Goal: Use online tool/utility: Utilize a website feature to perform a specific function

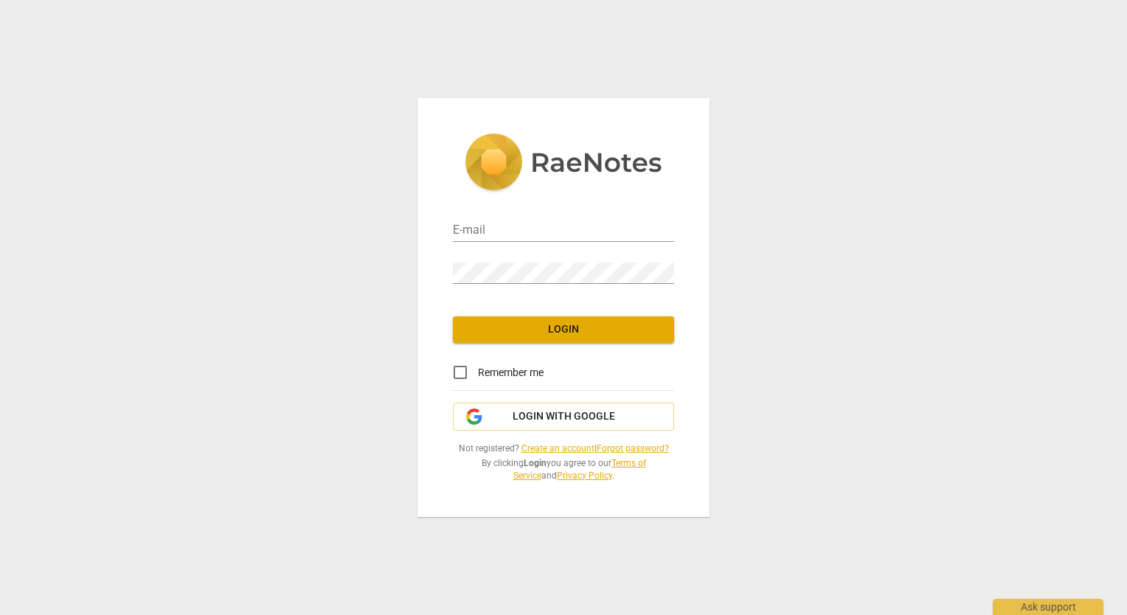
type input "[EMAIL_ADDRESS][DOMAIN_NAME]"
click at [561, 335] on span "Login" at bounding box center [564, 329] width 198 height 15
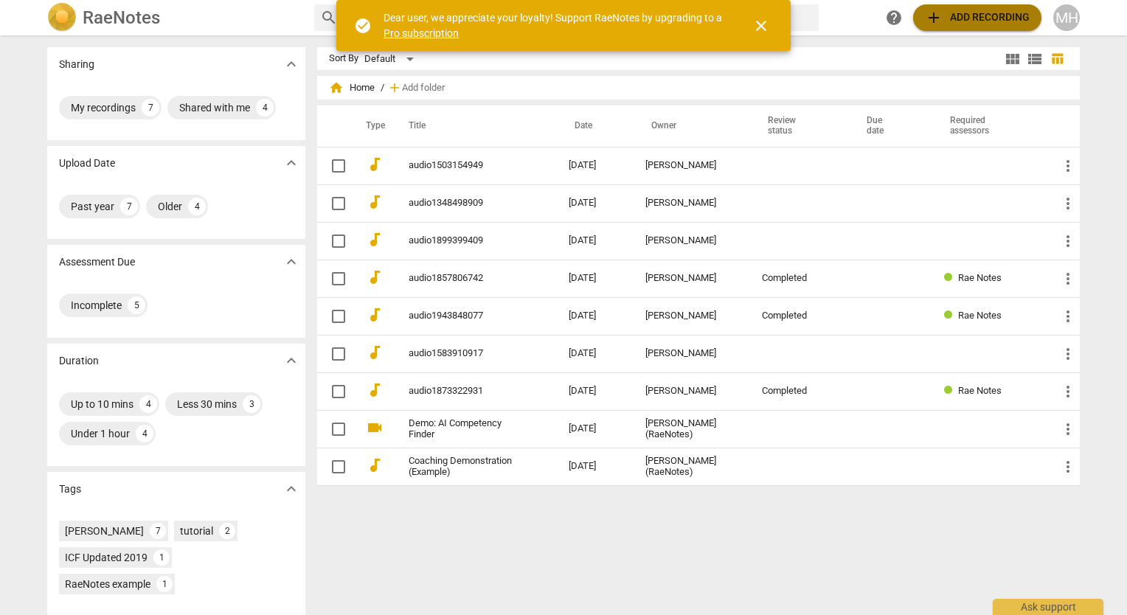
click at [929, 18] on span "add" at bounding box center [934, 18] width 18 height 18
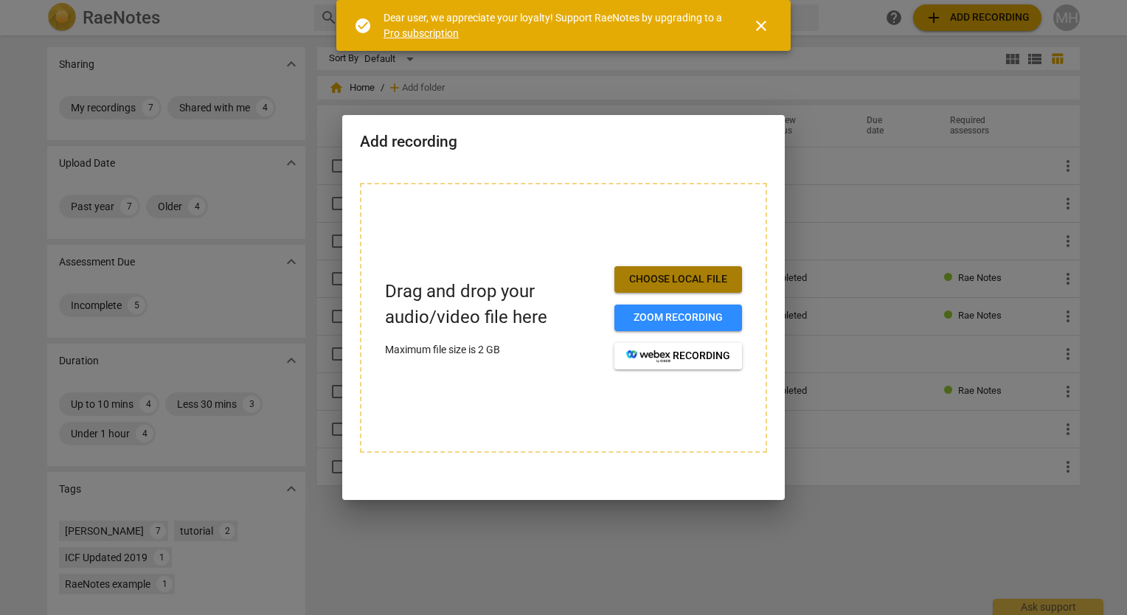
click at [682, 286] on span "Choose local file" at bounding box center [678, 279] width 104 height 15
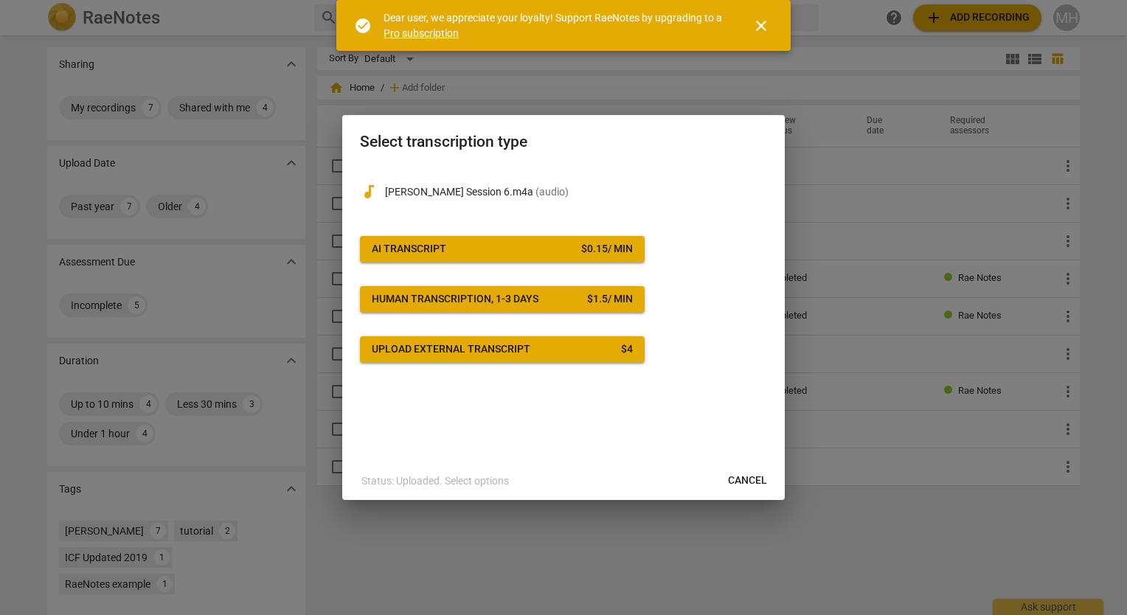
click at [457, 249] on span "AI Transcript $ 0.15 / min" at bounding box center [502, 249] width 261 height 15
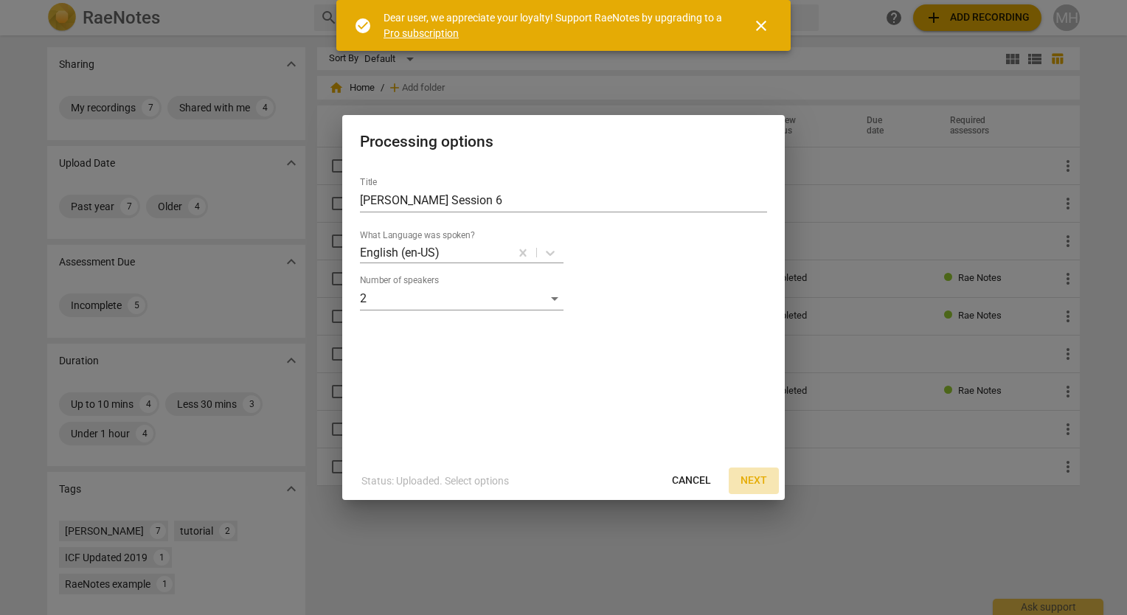
click at [755, 477] on span "Next" at bounding box center [754, 481] width 27 height 15
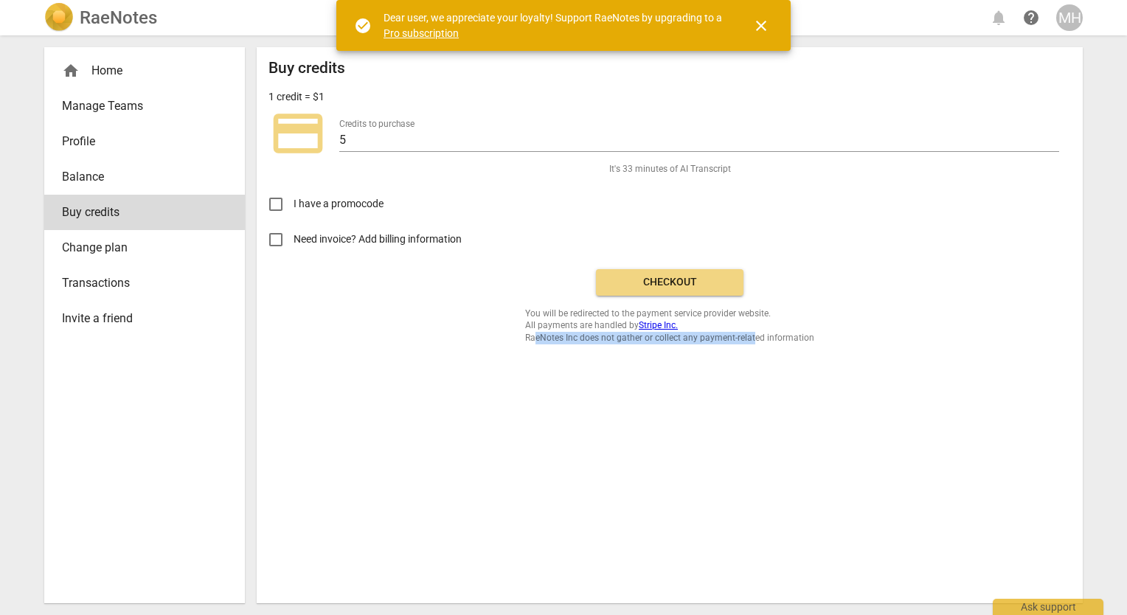
drag, startPoint x: 755, startPoint y: 477, endPoint x: 538, endPoint y: 372, distance: 240.5
click at [538, 372] on div "Buy credits 1 credit = $1 credit_card Credits to purchase 5 It's 33 minutes of …" at bounding box center [670, 325] width 826 height 556
drag, startPoint x: 538, startPoint y: 372, endPoint x: 687, endPoint y: 282, distance: 174.1
click at [687, 282] on span "Checkout" at bounding box center [670, 282] width 124 height 15
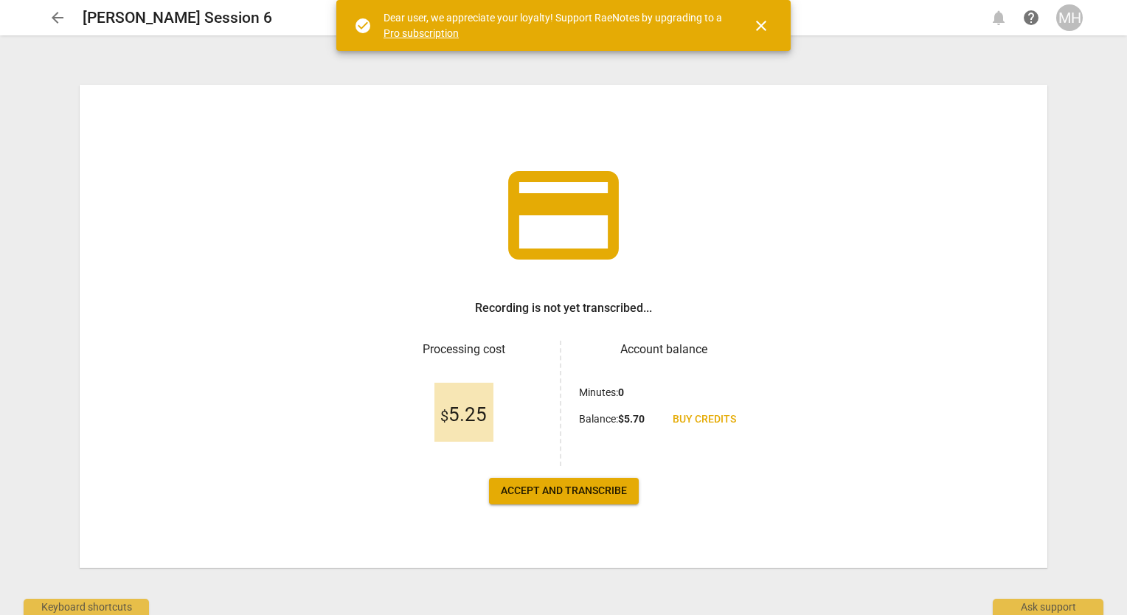
click at [611, 490] on span "Accept and transcribe" at bounding box center [564, 491] width 126 height 15
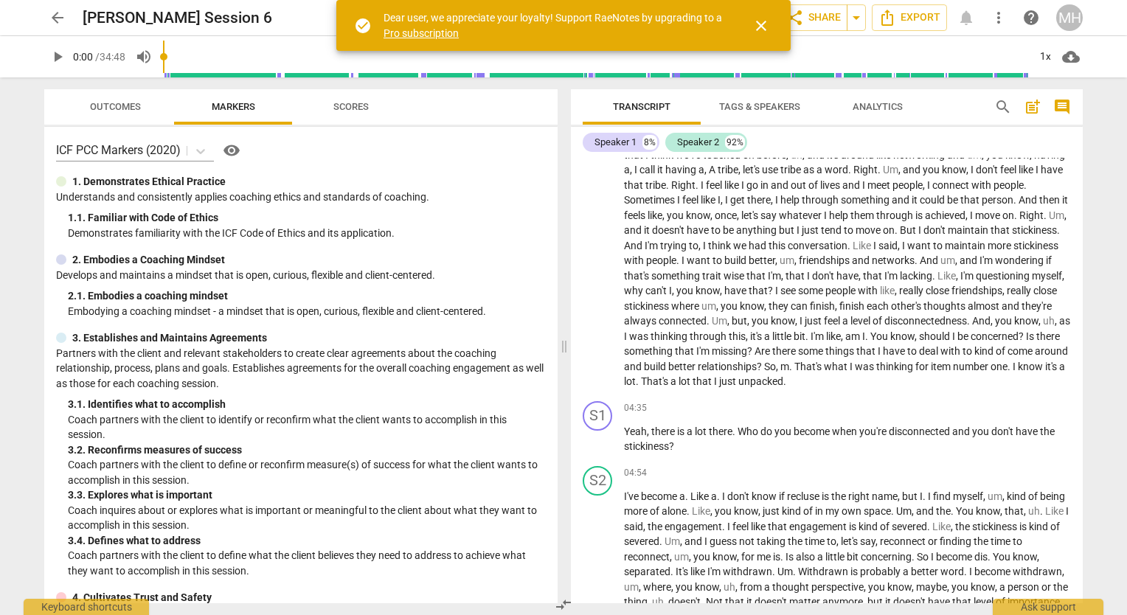
scroll to position [409, 0]
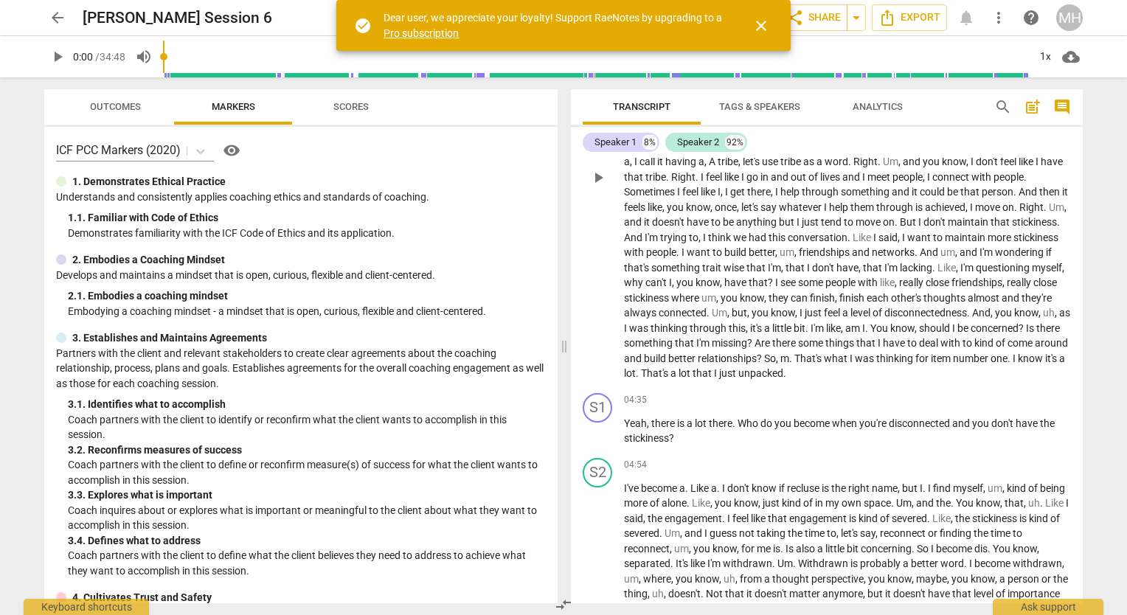
click at [1015, 373] on p "And I've missed it . Yeah , absolutely . Um , I guess , you know , based on tha…" at bounding box center [847, 177] width 447 height 409
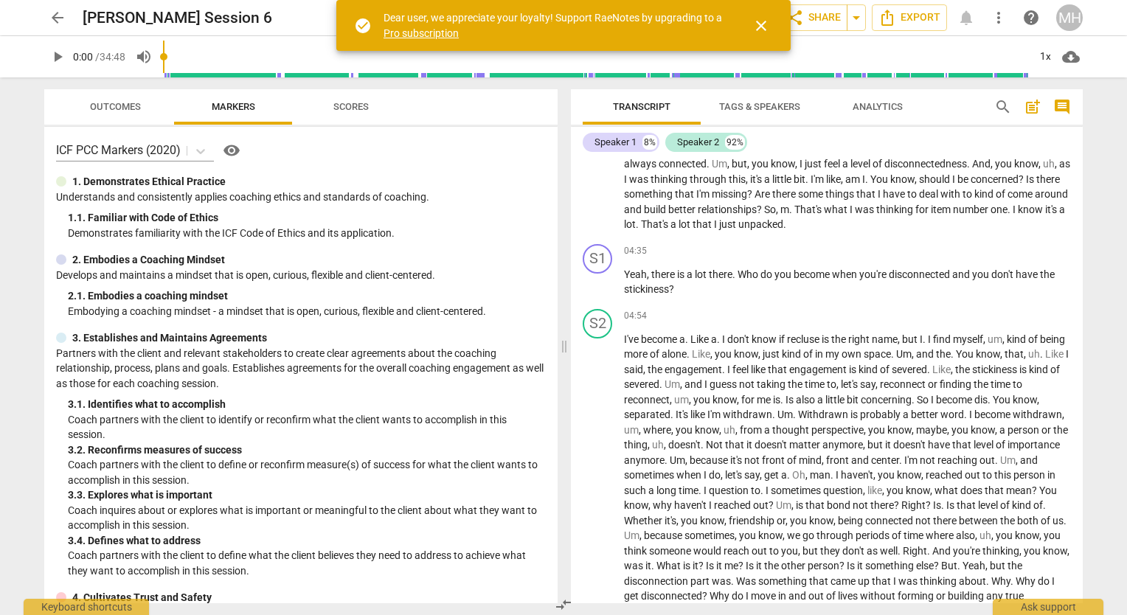
scroll to position [565, 0]
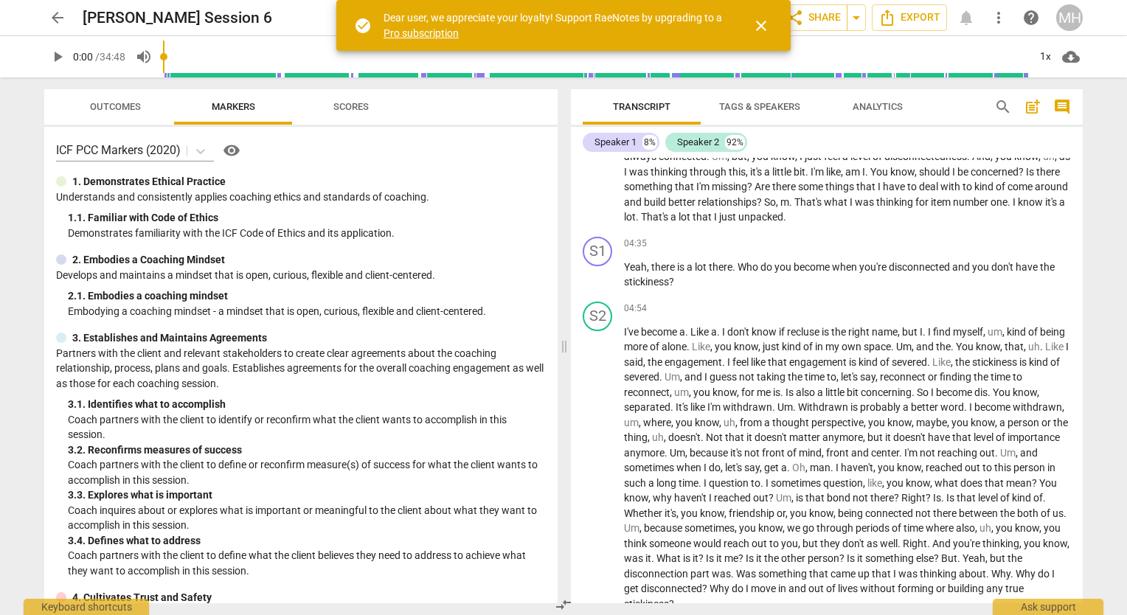
click at [991, 208] on span "one" at bounding box center [999, 202] width 17 height 12
click at [762, 24] on span "close" at bounding box center [761, 26] width 18 height 18
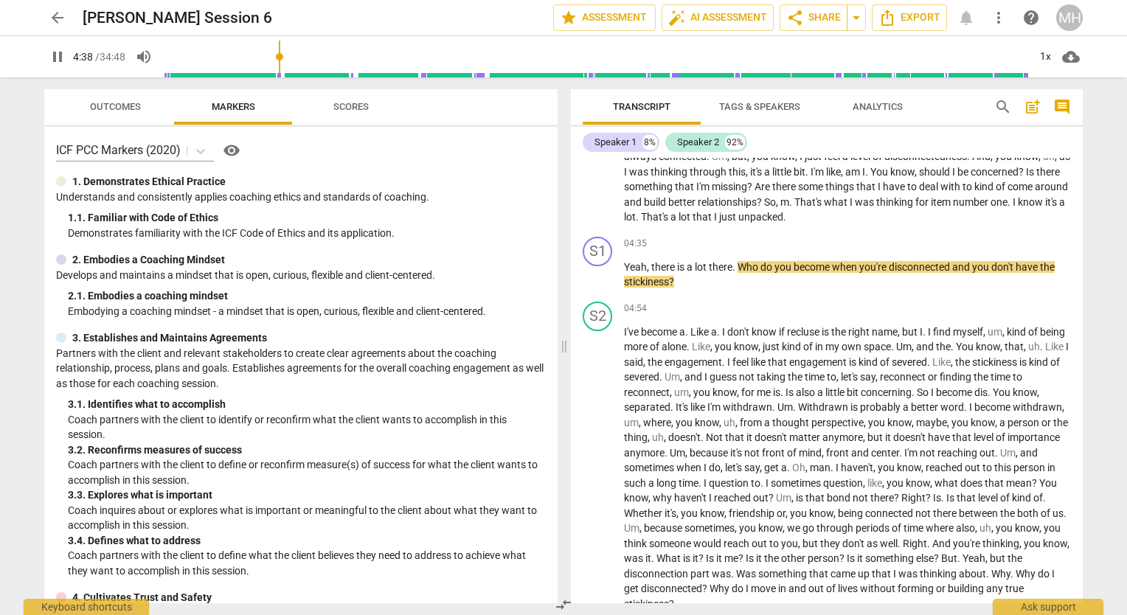
click at [786, 219] on span "." at bounding box center [784, 217] width 3 height 12
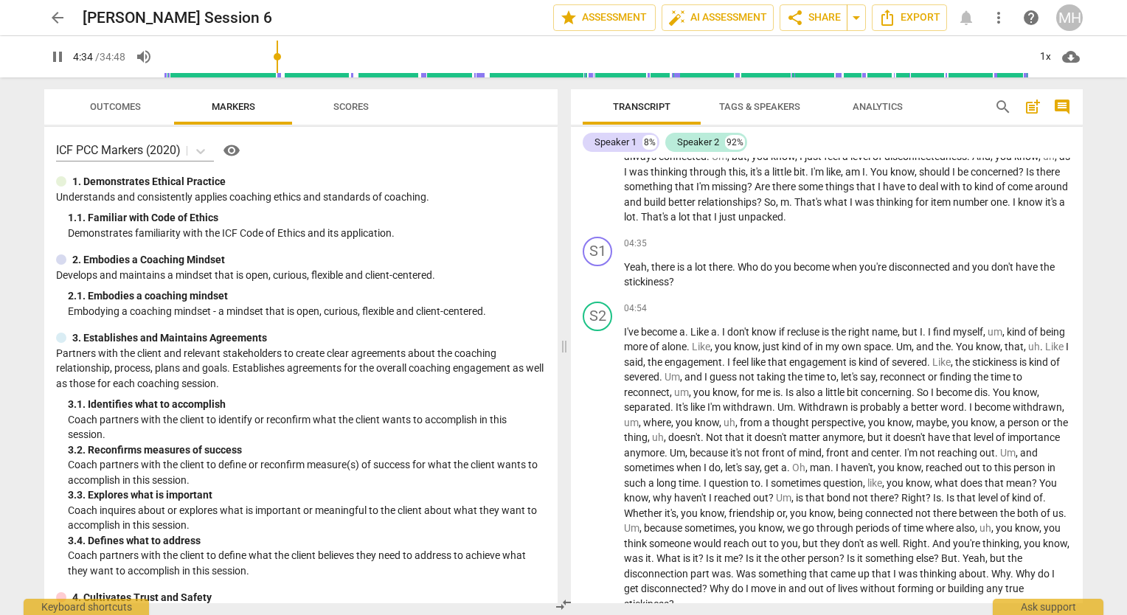
click at [783, 215] on span "unpacked" at bounding box center [760, 217] width 45 height 12
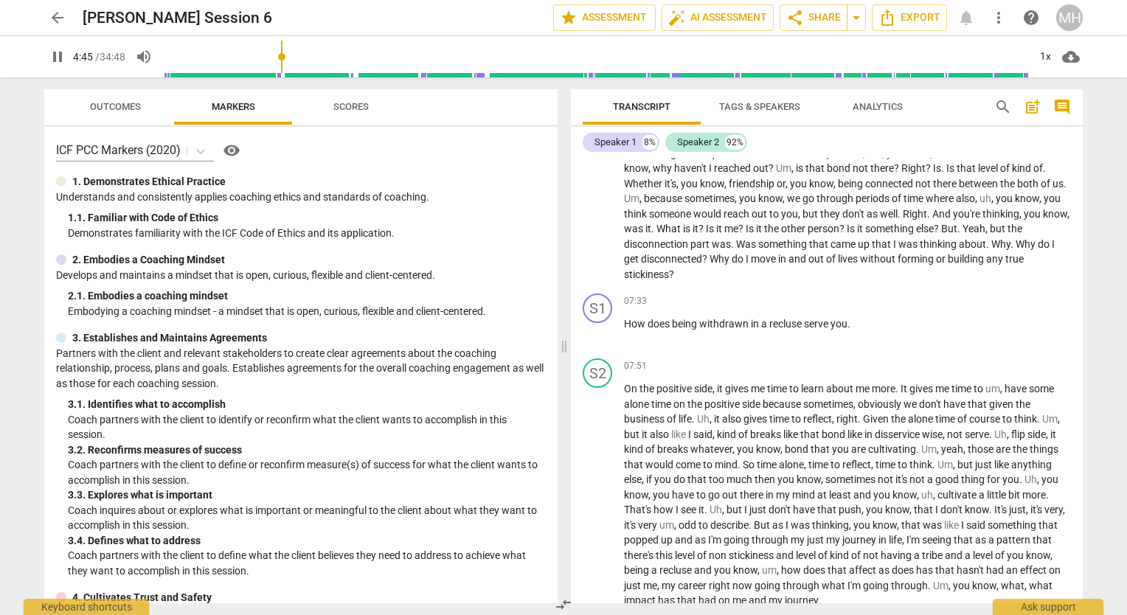
scroll to position [989, 0]
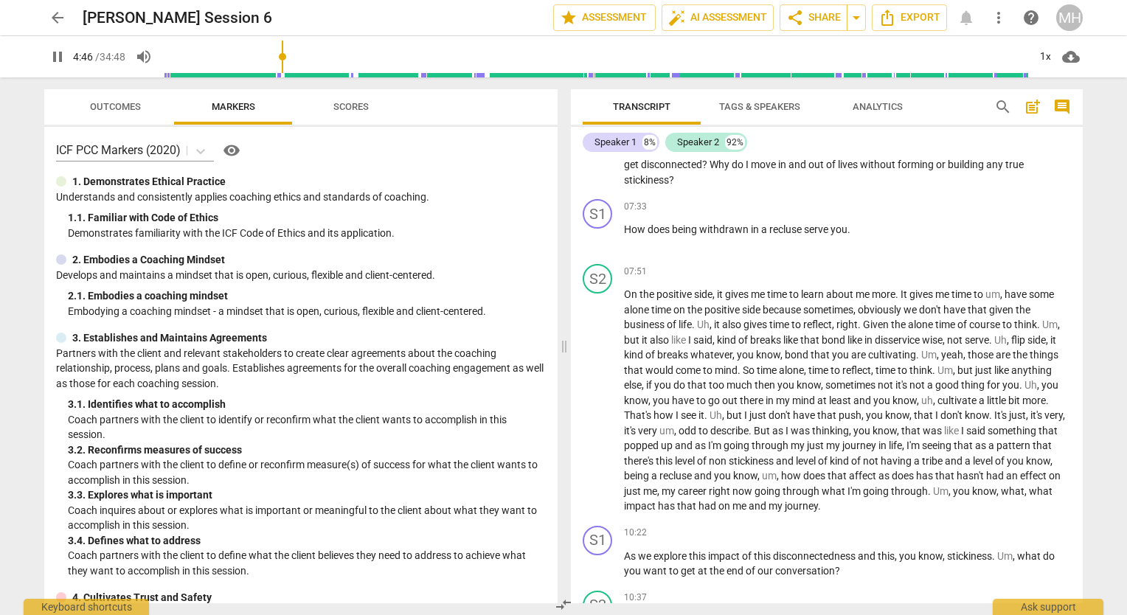
click at [1005, 170] on span "true" at bounding box center [1014, 165] width 18 height 12
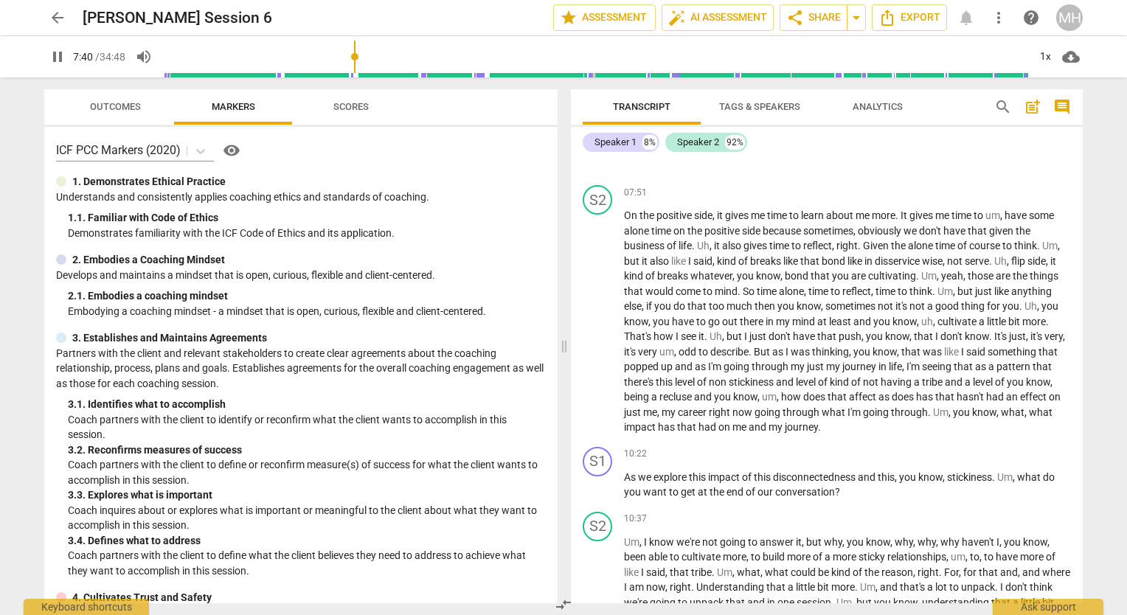
scroll to position [1162, 0]
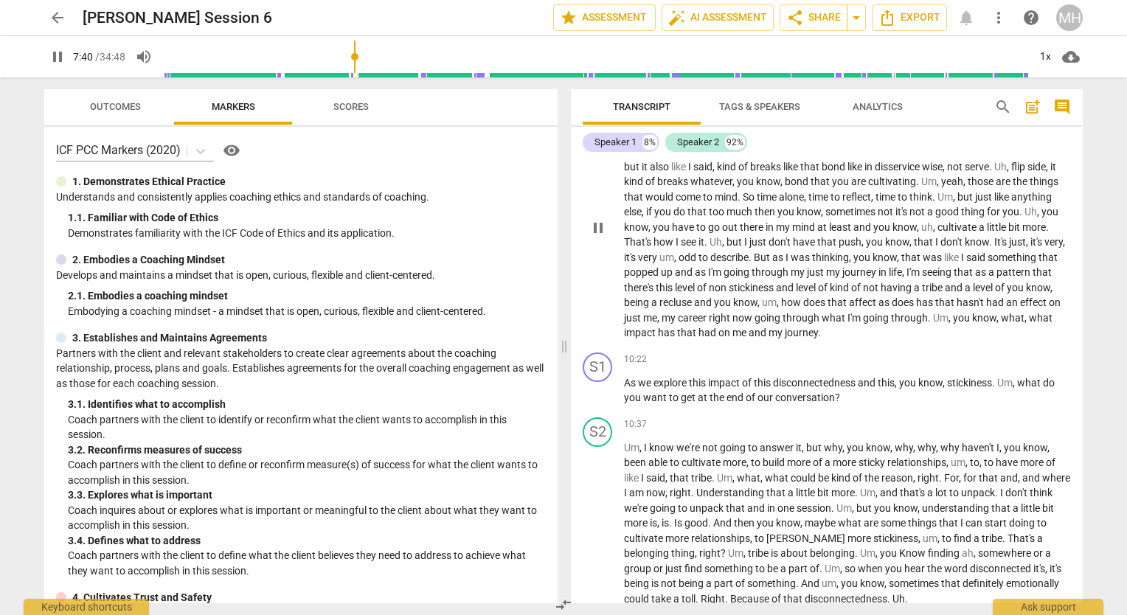
click at [818, 332] on span "journey" at bounding box center [801, 333] width 33 height 12
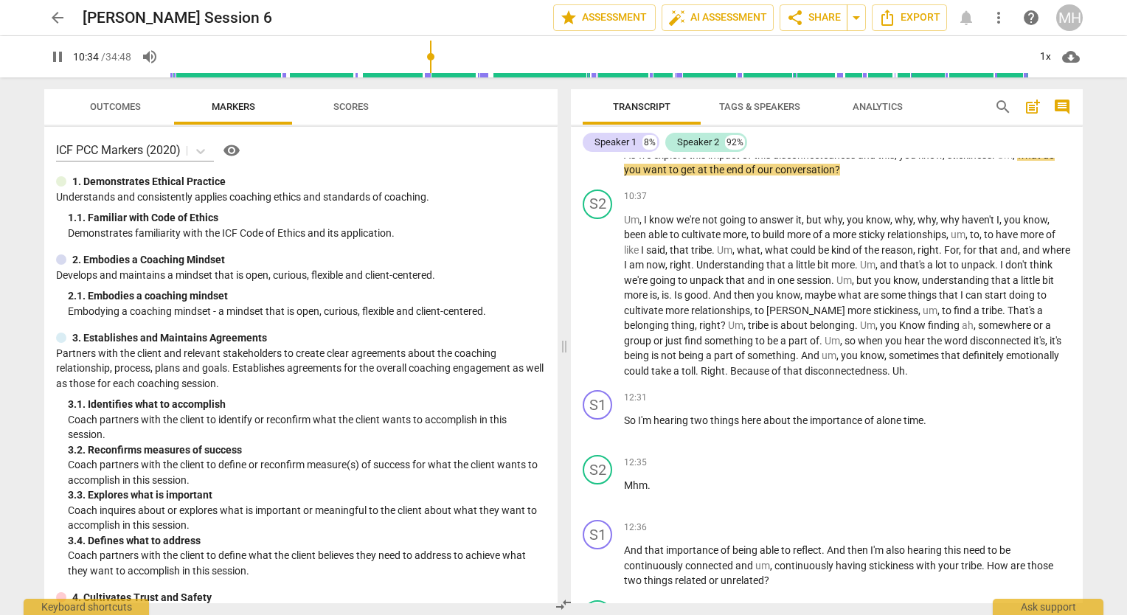
scroll to position [1469, 0]
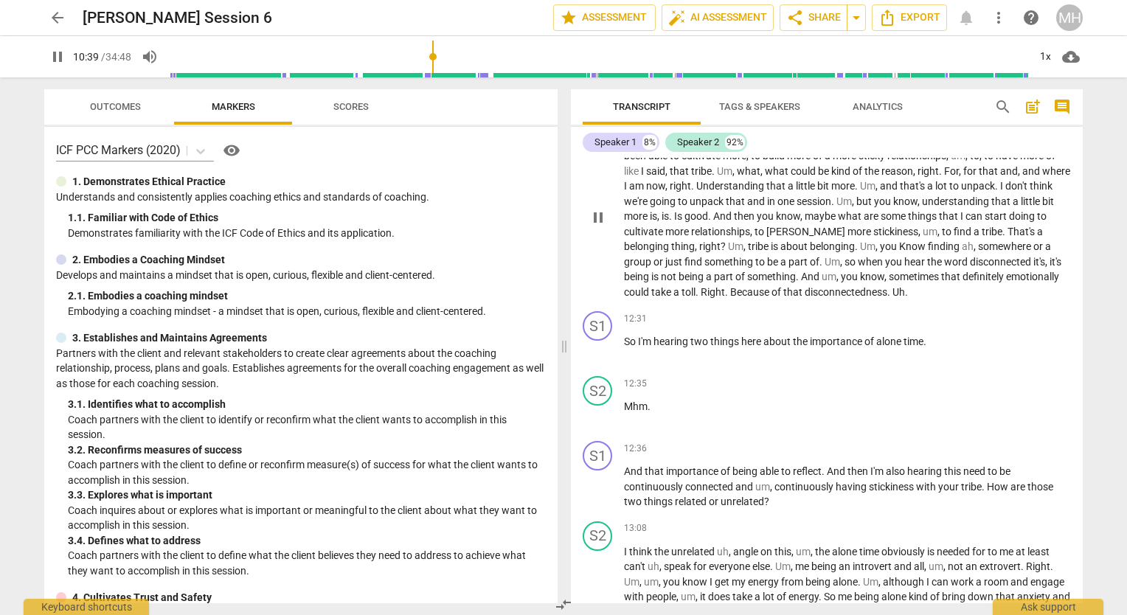
click at [887, 291] on span "." at bounding box center [889, 292] width 5 height 12
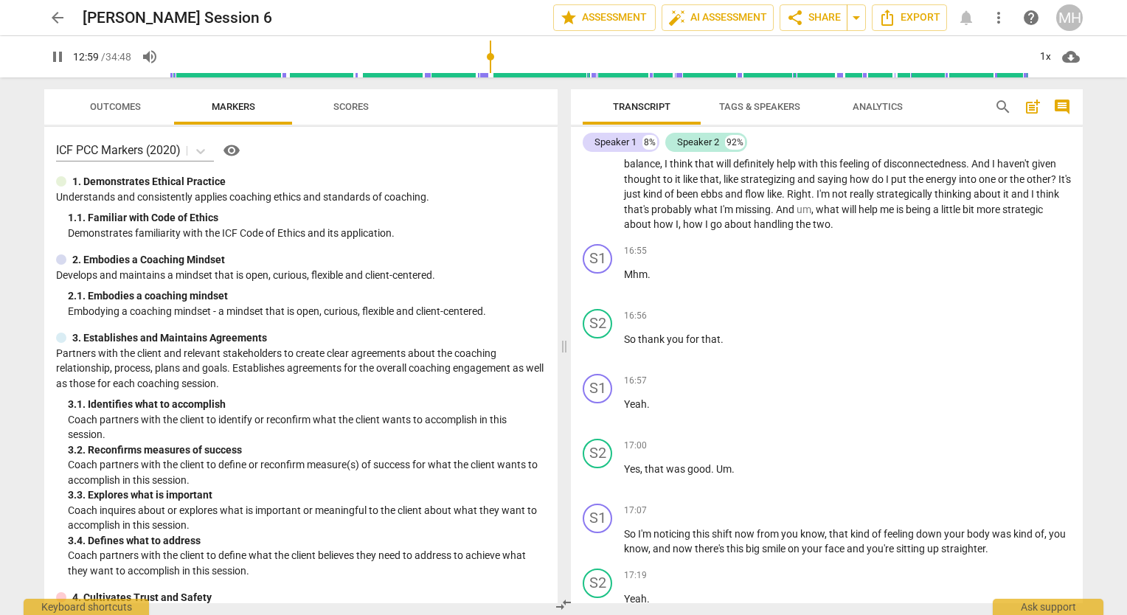
scroll to position [2160, 0]
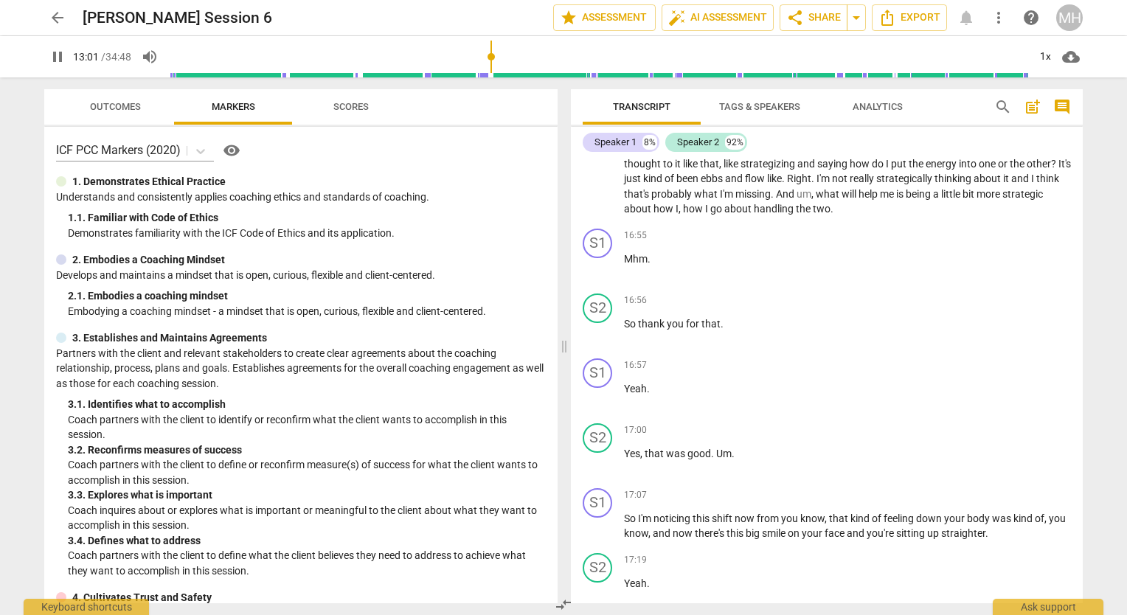
click at [831, 209] on span "two" at bounding box center [822, 209] width 18 height 12
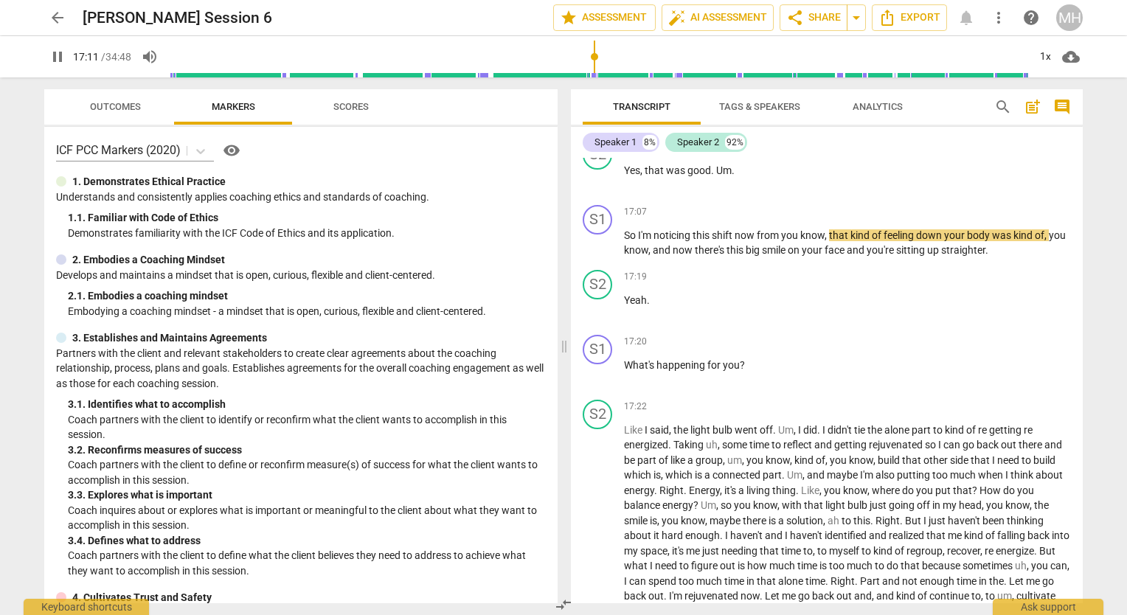
scroll to position [2411, 0]
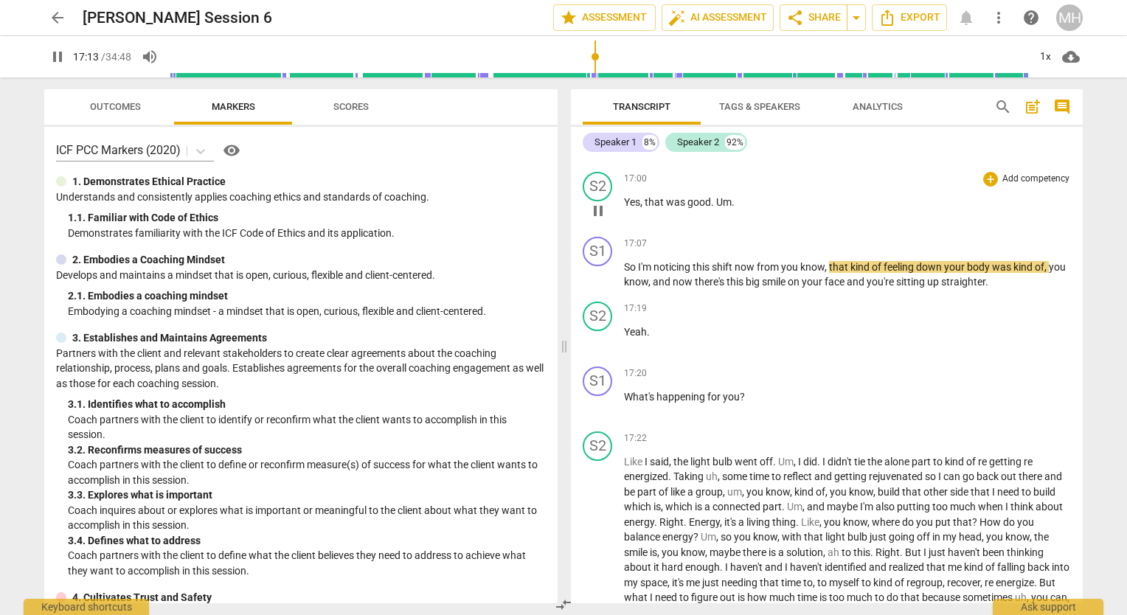
click at [726, 199] on span "Um" at bounding box center [723, 202] width 15 height 12
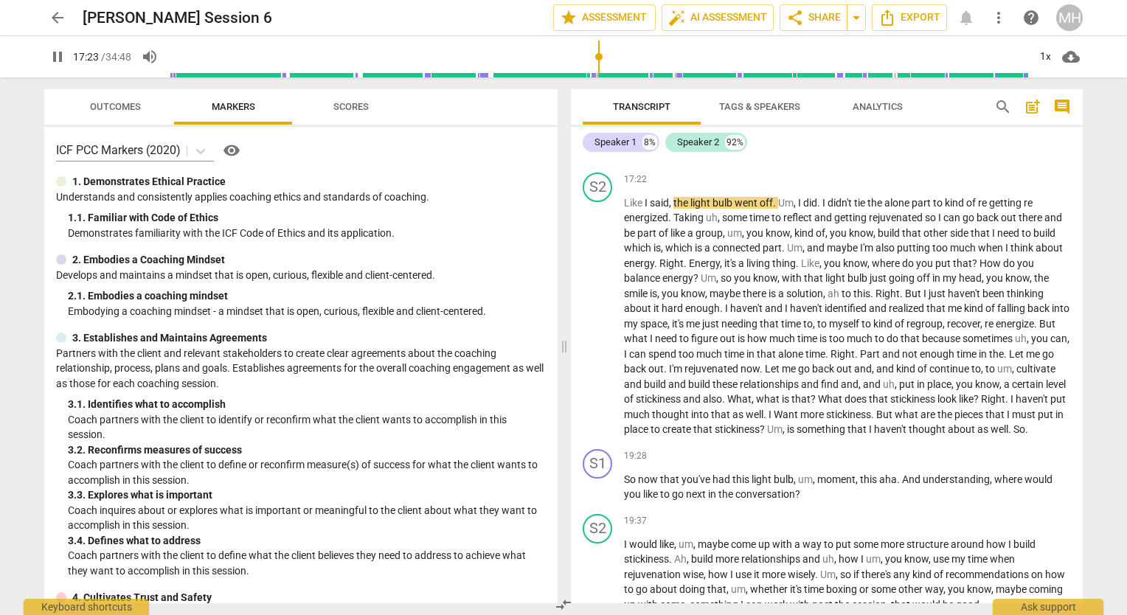
scroll to position [2788, 0]
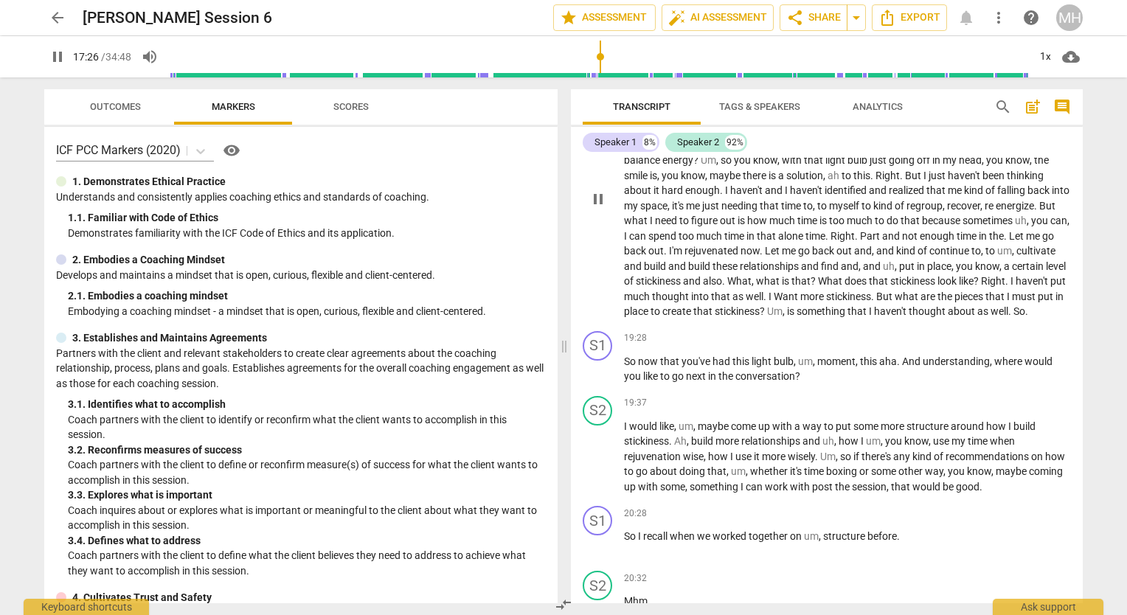
click at [1013, 314] on span "So" at bounding box center [1019, 311] width 12 height 12
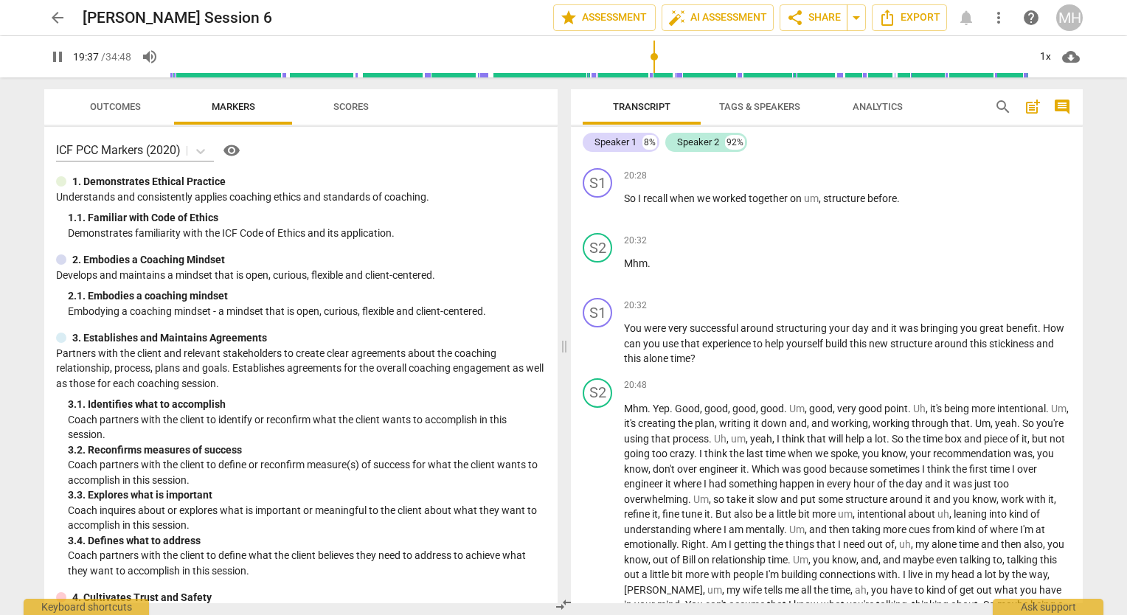
scroll to position [3048, 0]
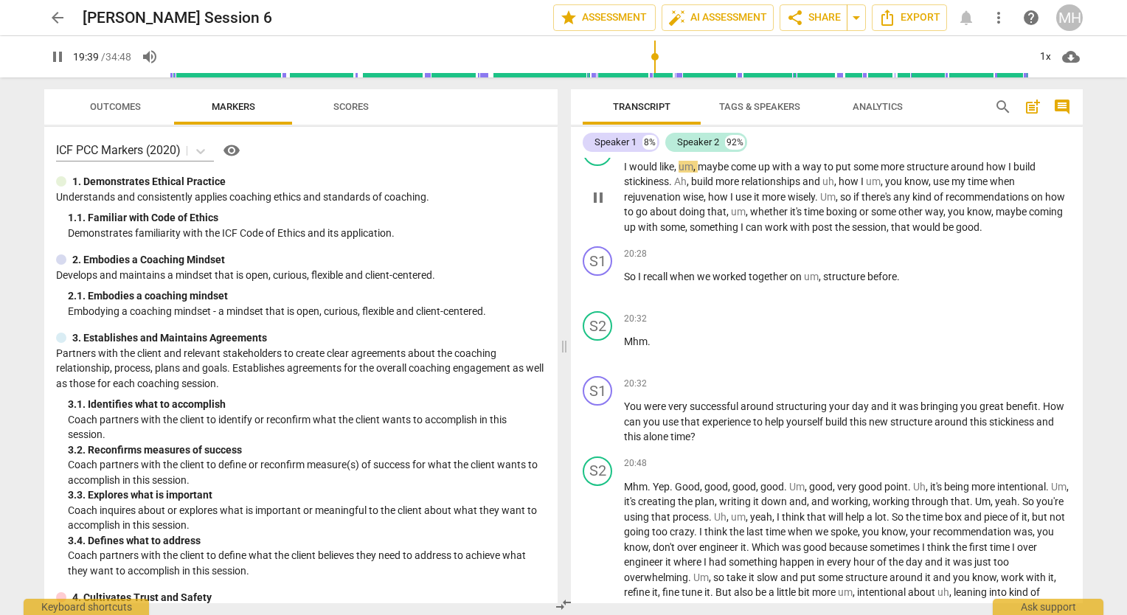
click at [980, 232] on span "good" at bounding box center [968, 227] width 24 height 12
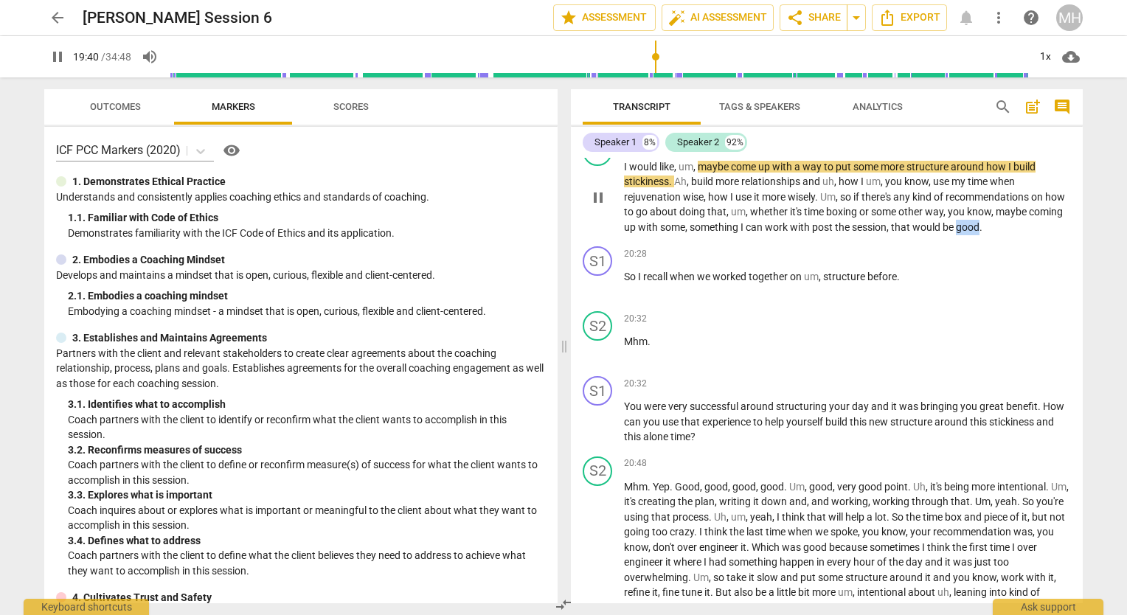
click at [980, 232] on span "good" at bounding box center [968, 227] width 24 height 12
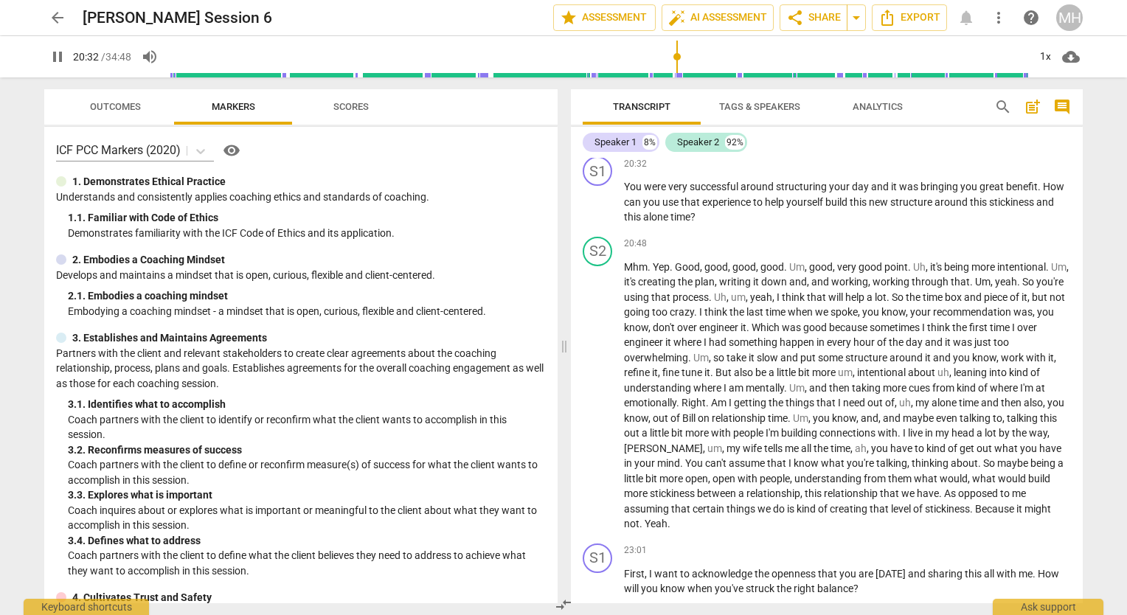
scroll to position [3275, 0]
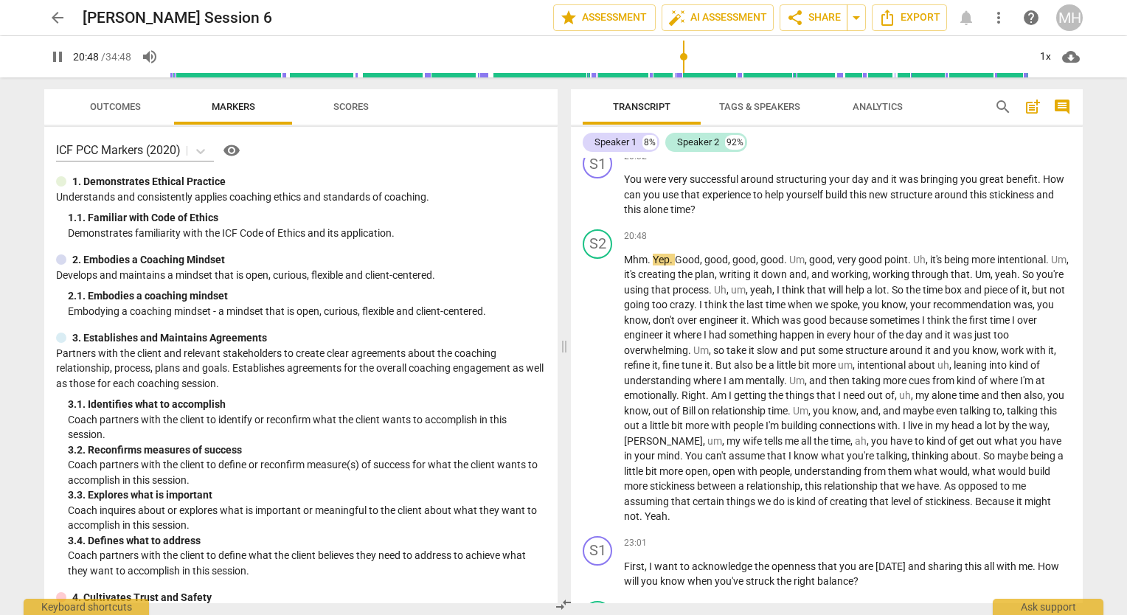
drag, startPoint x: 1082, startPoint y: 427, endPoint x: 1087, endPoint y: 447, distance: 20.6
click at [1087, 447] on div "Transcript Tags & Speakers Analytics search post_add comment Speaker 1 8% Speak…" at bounding box center [830, 346] width 530 height 538
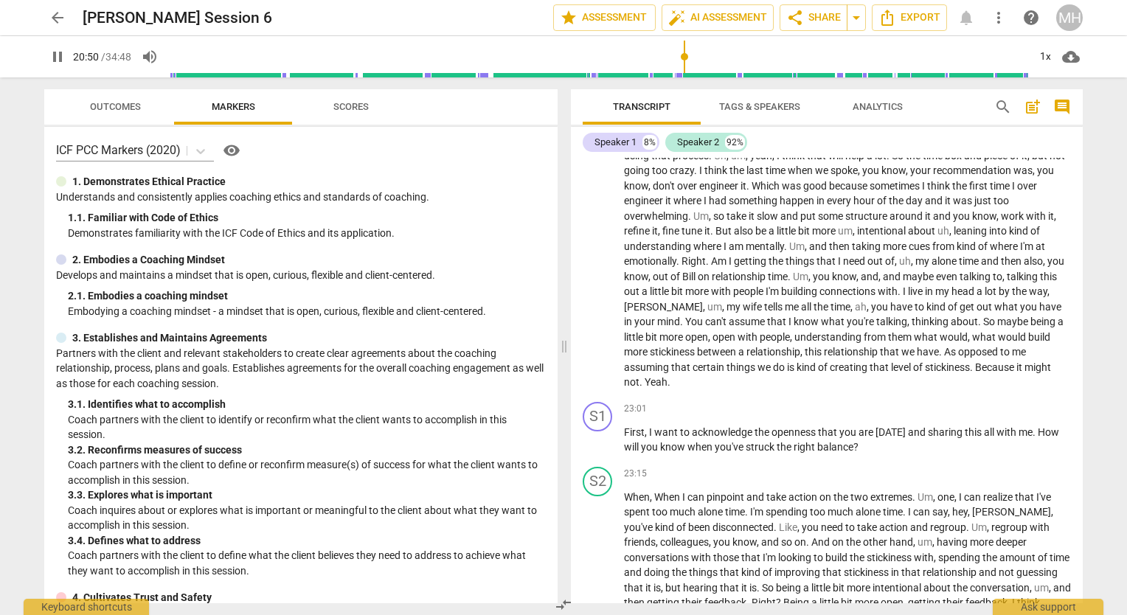
scroll to position [3417, 0]
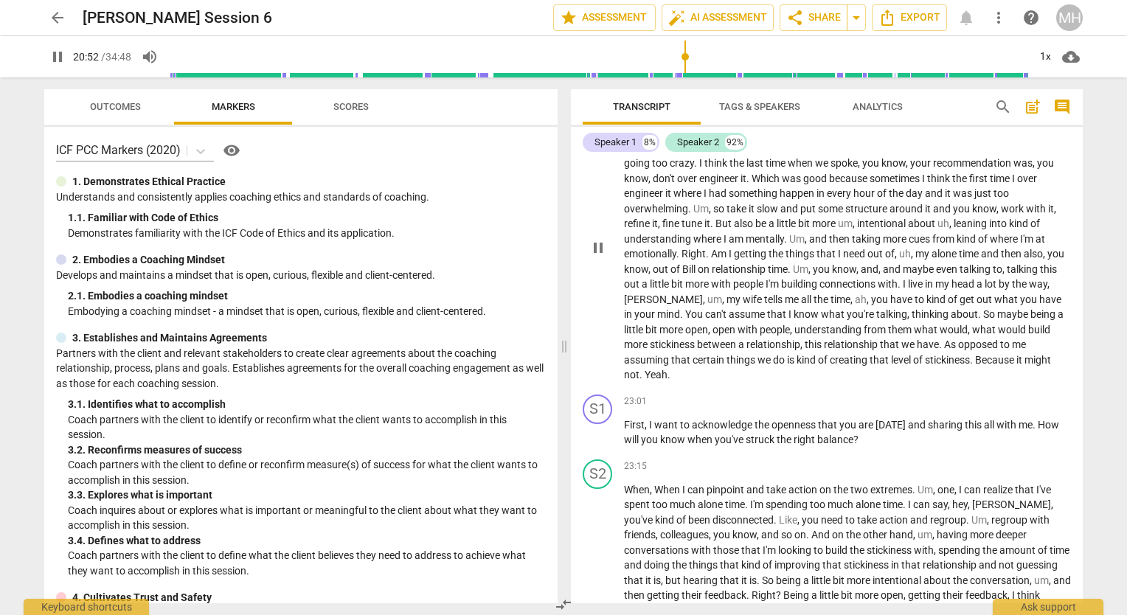
click at [640, 370] on span "not" at bounding box center [631, 375] width 15 height 12
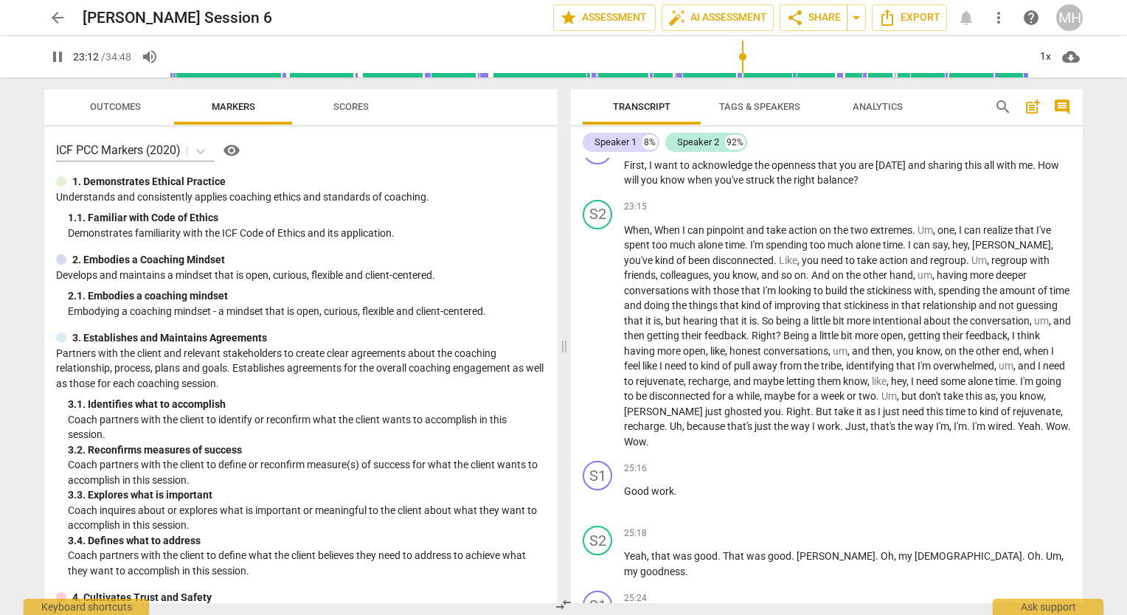
scroll to position [3708, 0]
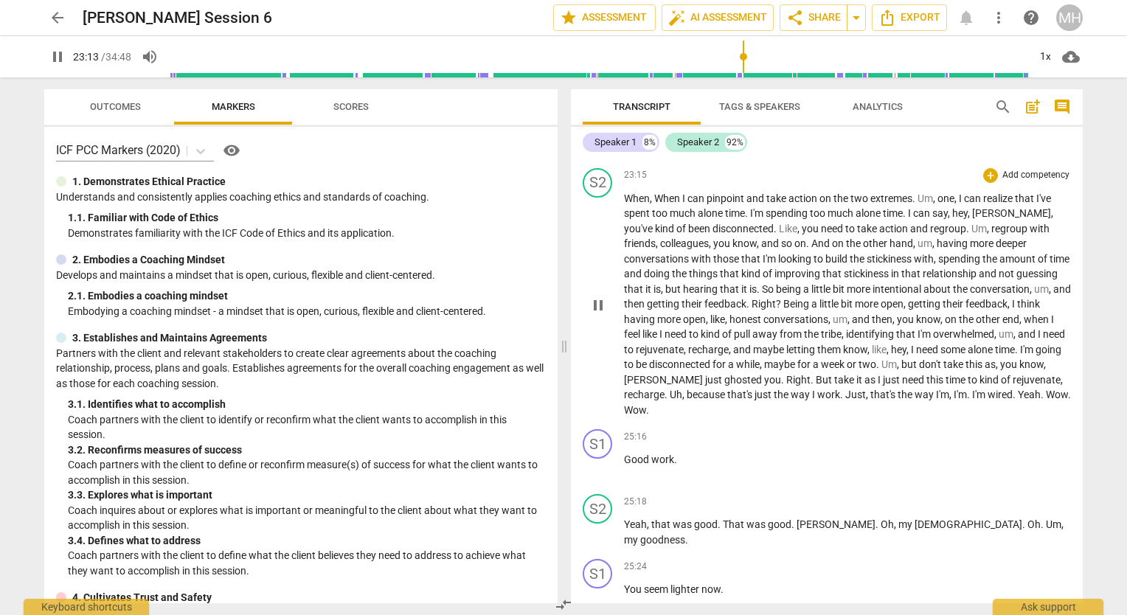
click at [646, 404] on span "Wow" at bounding box center [635, 410] width 22 height 12
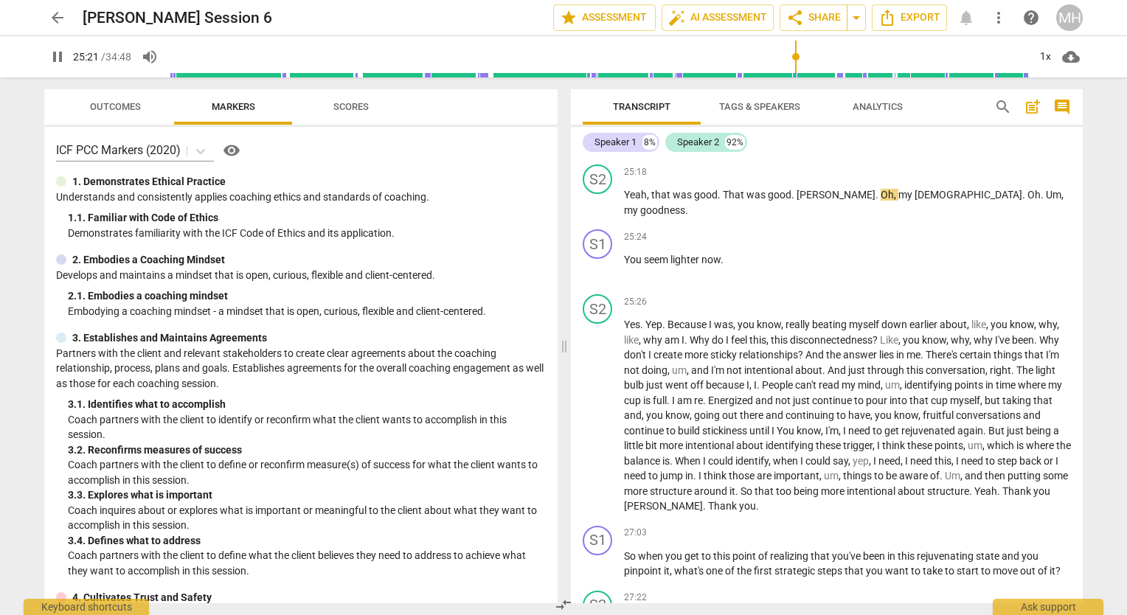
scroll to position [4045, 0]
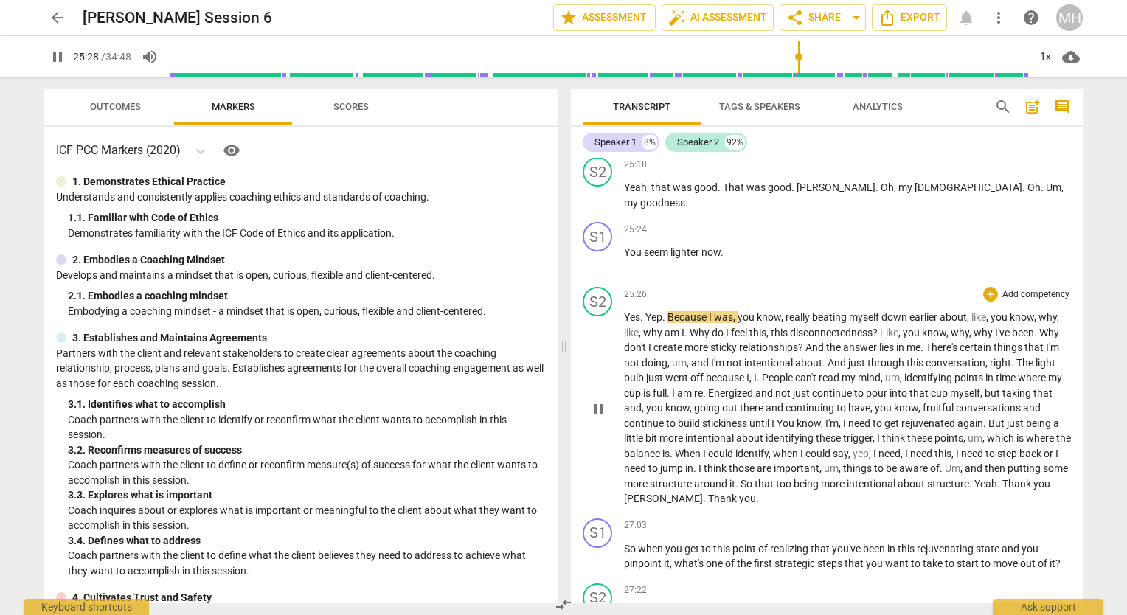
click at [739, 493] on span "you" at bounding box center [747, 499] width 17 height 12
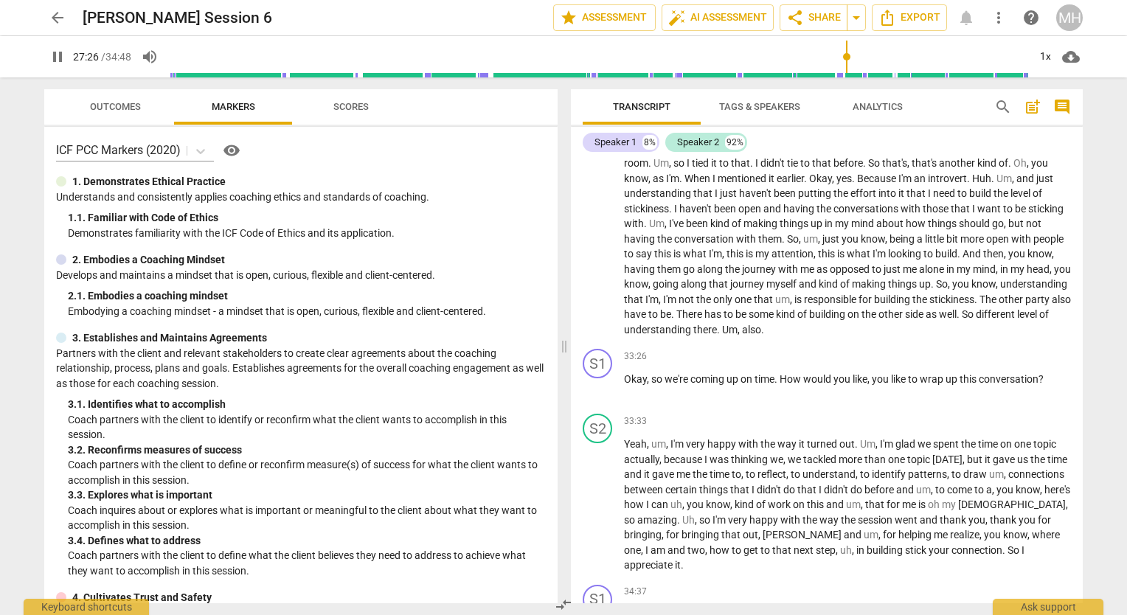
scroll to position [5483, 0]
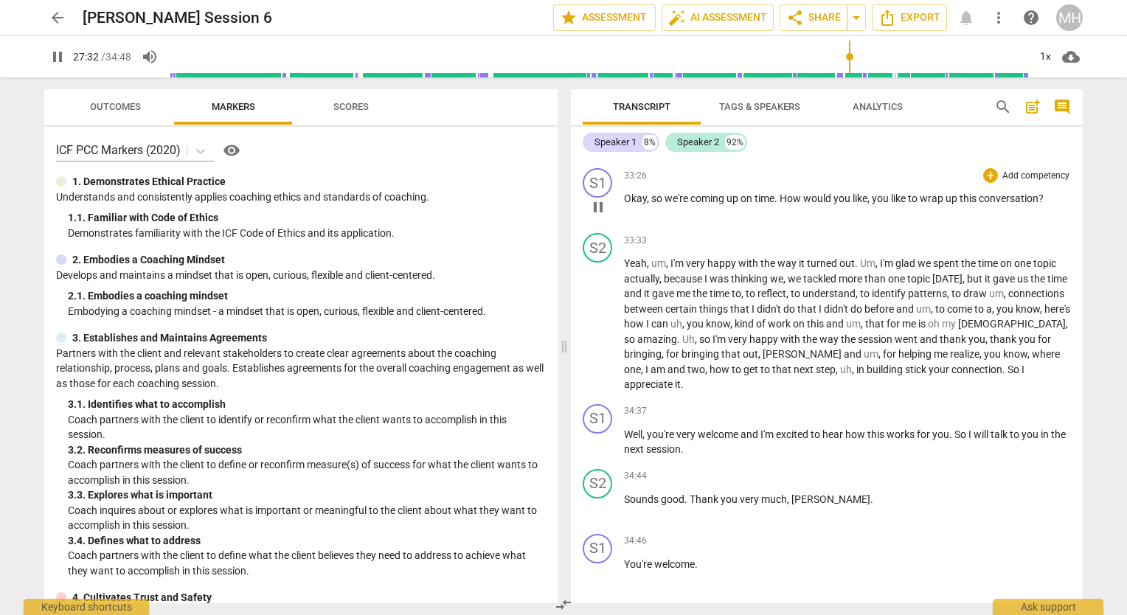
click at [771, 193] on div "33:26 + Add competency keyboard_arrow_right Okay , so we're coming up on time .…" at bounding box center [847, 194] width 447 height 53
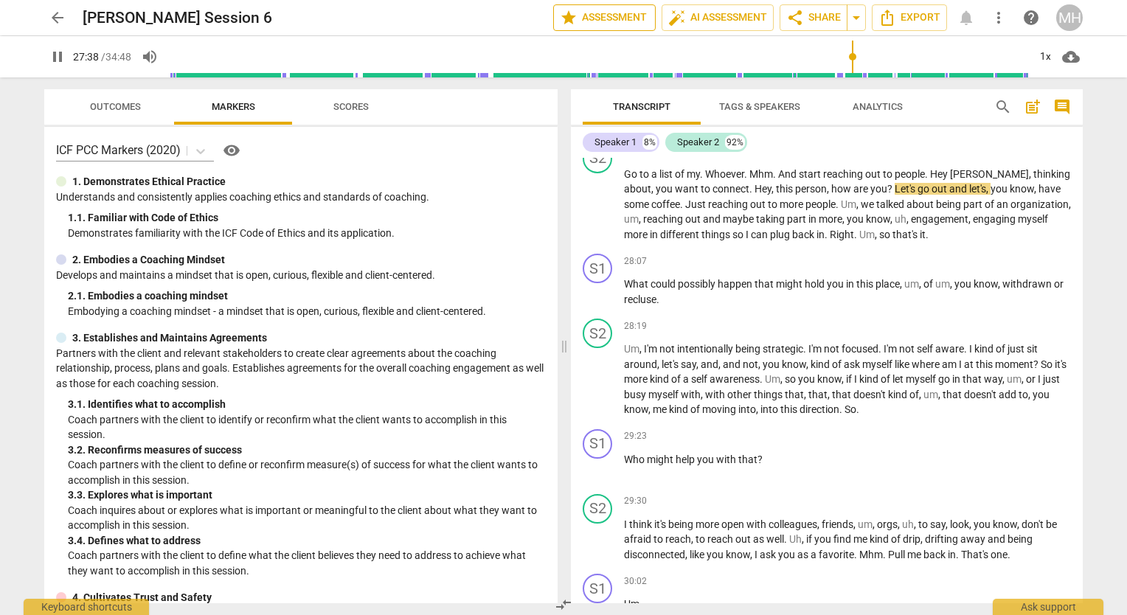
click at [611, 18] on span "star Assessment" at bounding box center [604, 18] width 89 height 18
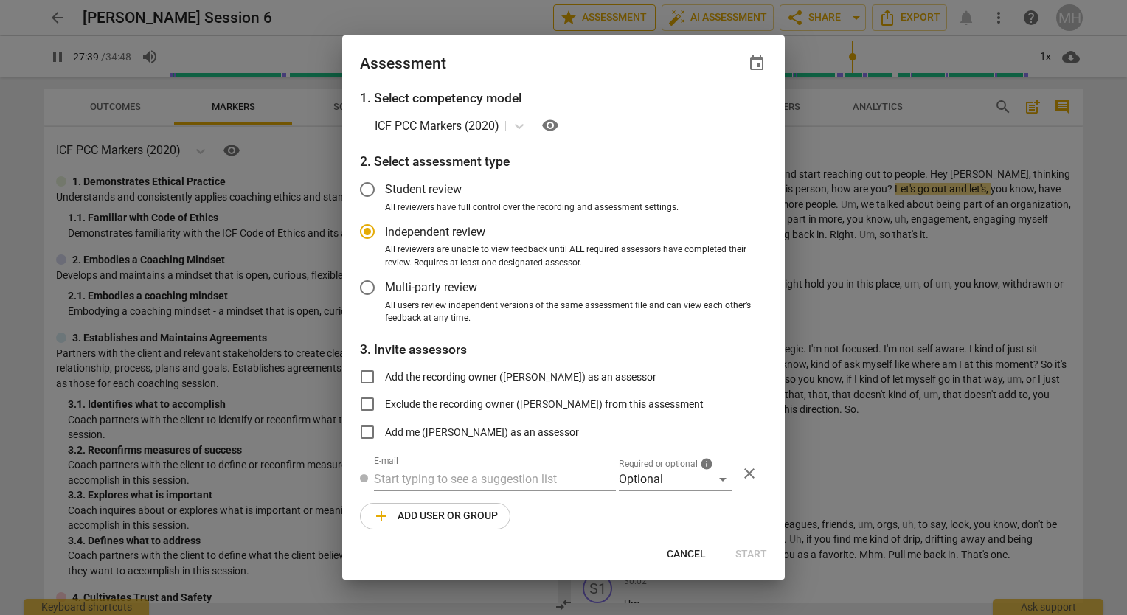
type input "1659"
radio input "false"
type input "1666"
click at [690, 553] on span "Cancel" at bounding box center [686, 554] width 39 height 15
radio input "false"
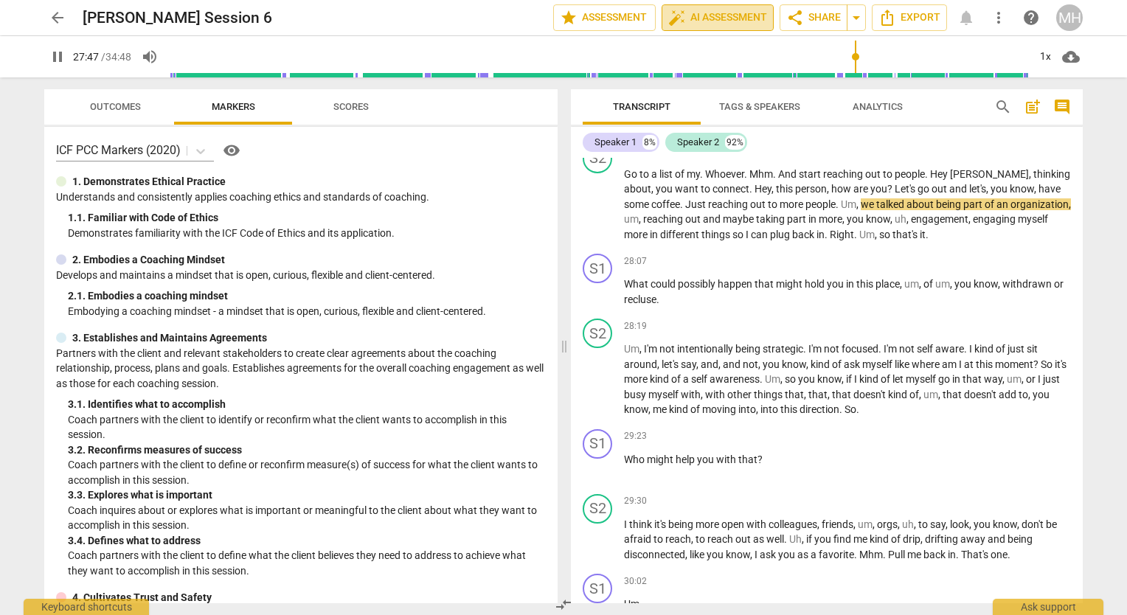
click at [732, 7] on button "auto_fix_high AI Assessment" at bounding box center [718, 17] width 112 height 27
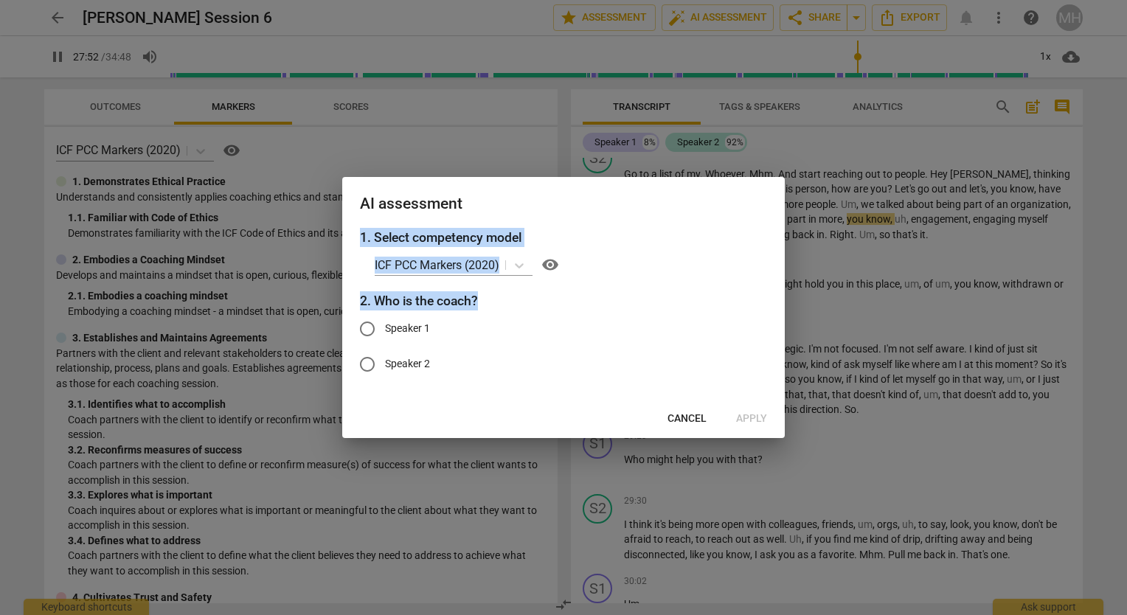
drag, startPoint x: 609, startPoint y: 205, endPoint x: 594, endPoint y: 308, distance: 104.3
click at [594, 308] on div "AI assessment 1. Select competency model ICF PCC Markers (2020) visibility 2. W…" at bounding box center [563, 307] width 443 height 260
drag, startPoint x: 594, startPoint y: 308, endPoint x: 682, endPoint y: 418, distance: 141.1
click at [682, 418] on span "Cancel" at bounding box center [687, 419] width 39 height 15
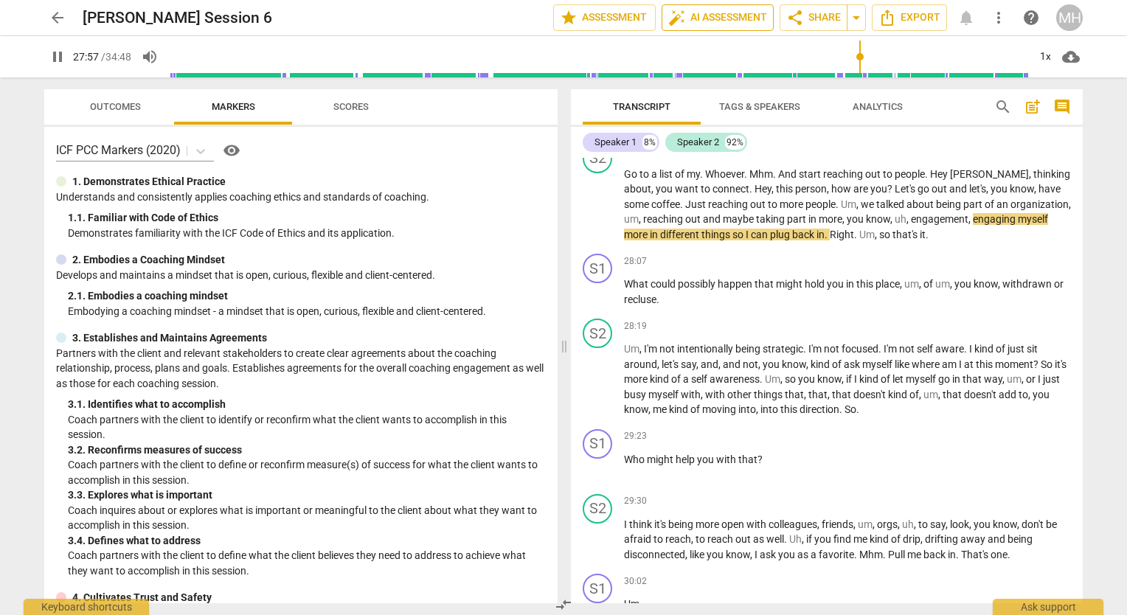
click at [713, 18] on span "auto_fix_high AI Assessment" at bounding box center [717, 18] width 99 height 18
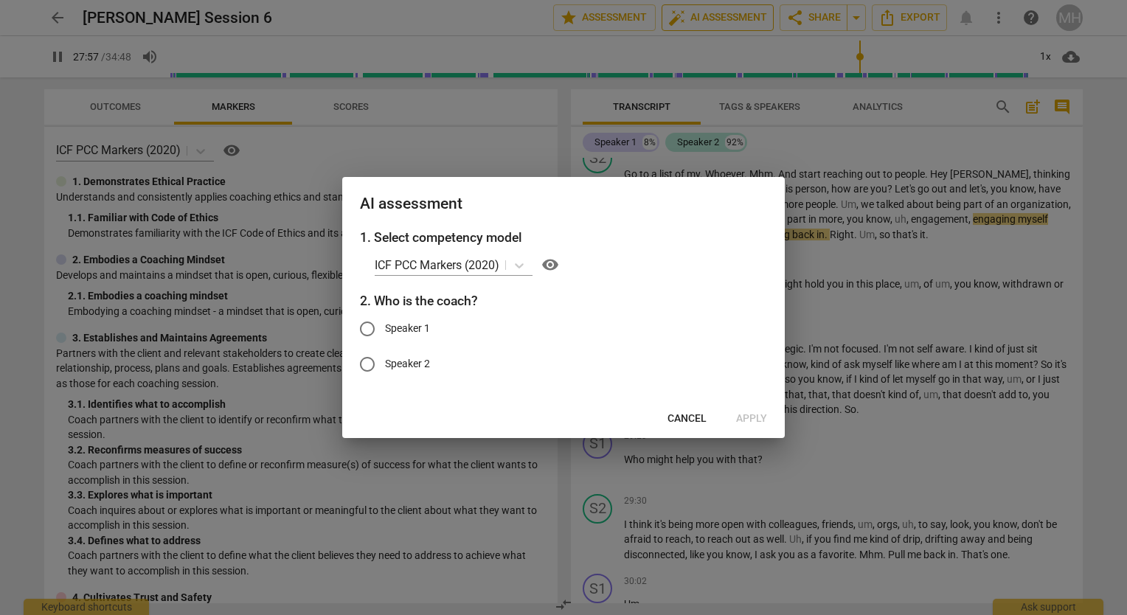
click at [713, 18] on div at bounding box center [563, 307] width 1127 height 615
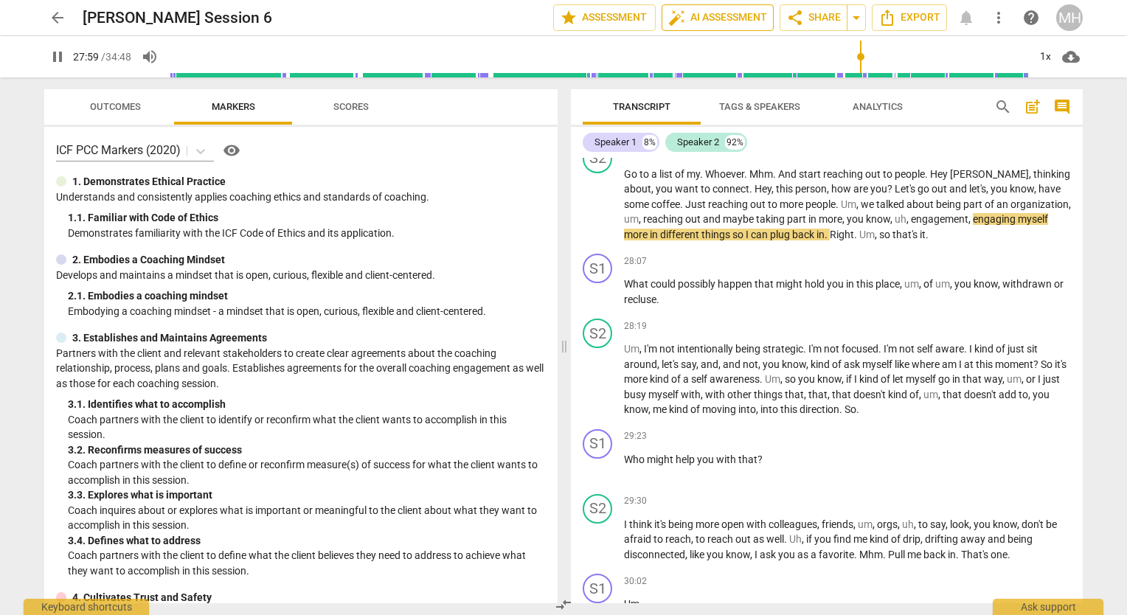
click at [698, 19] on span "auto_fix_high AI Assessment" at bounding box center [717, 18] width 99 height 18
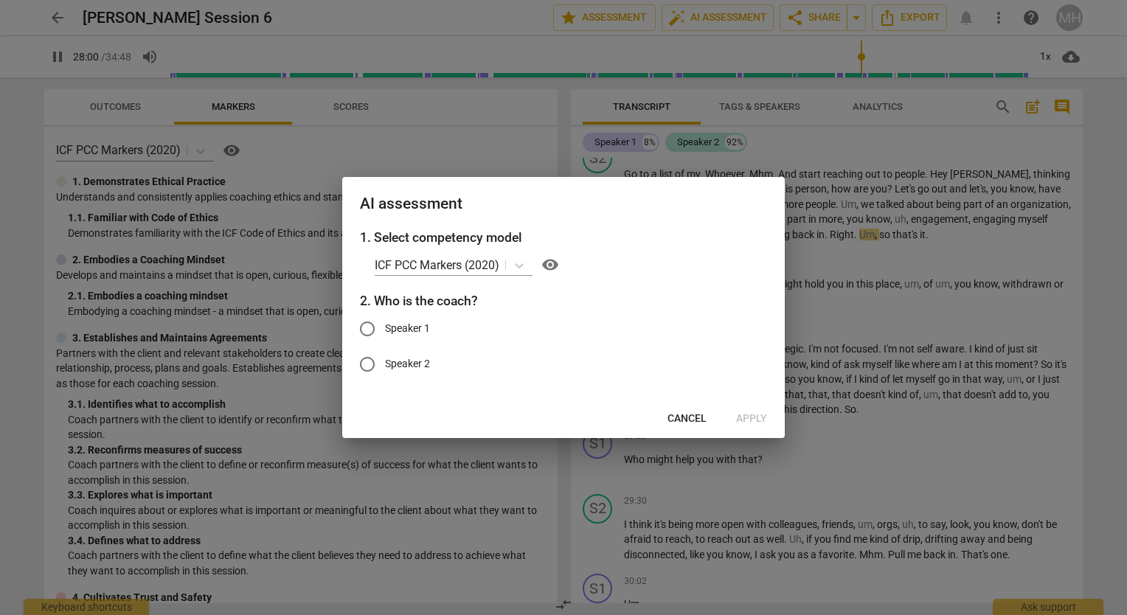
type input "1681"
click at [375, 329] on input "Speaker 1" at bounding box center [367, 328] width 35 height 35
radio input "true"
click at [744, 416] on span "Apply" at bounding box center [751, 419] width 31 height 15
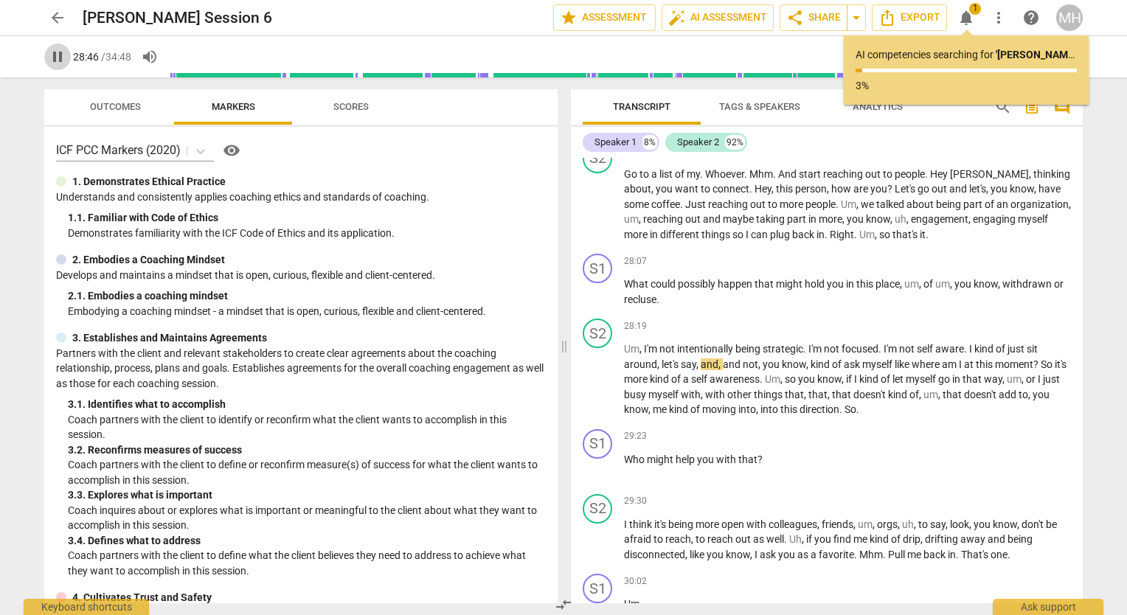
click at [56, 58] on span "pause" at bounding box center [58, 57] width 18 height 18
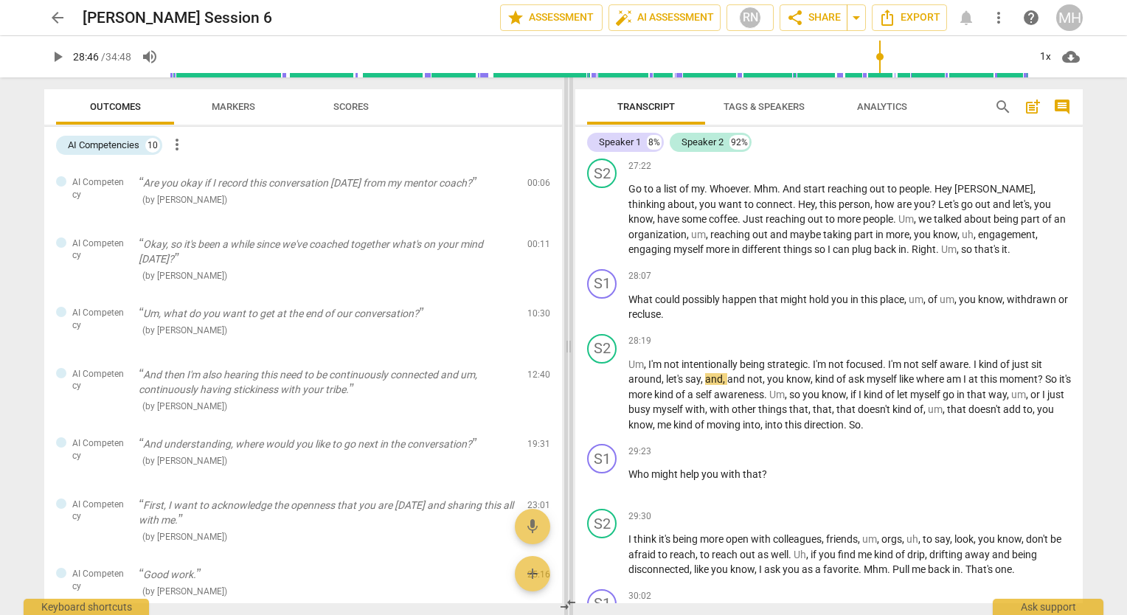
scroll to position [4539, 0]
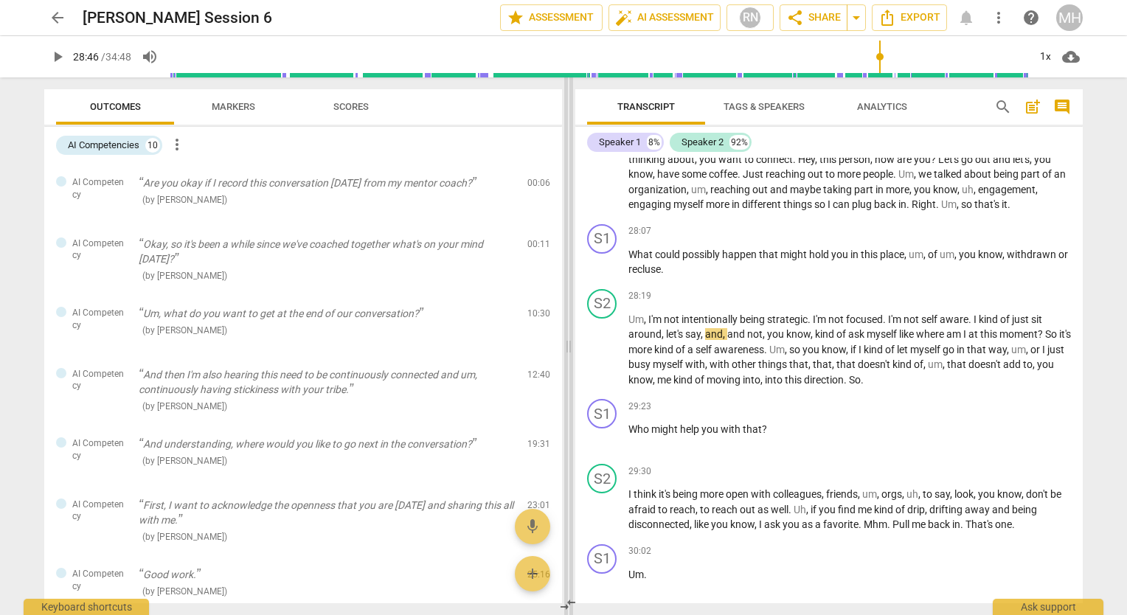
drag, startPoint x: 562, startPoint y: 344, endPoint x: 566, endPoint y: 363, distance: 19.0
click at [566, 363] on span at bounding box center [568, 346] width 9 height 538
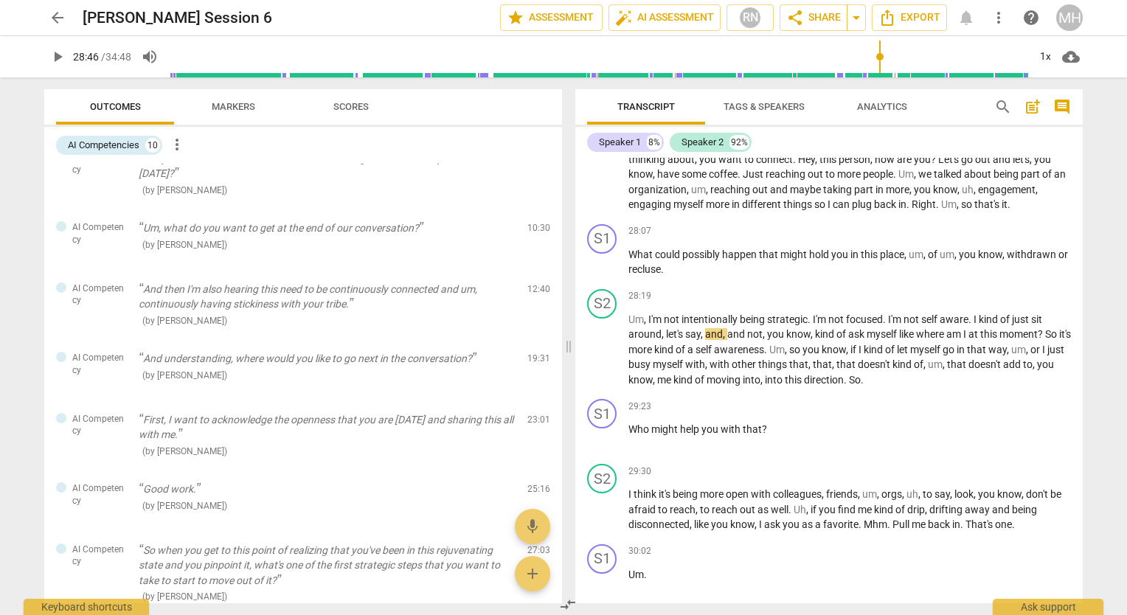
scroll to position [0, 0]
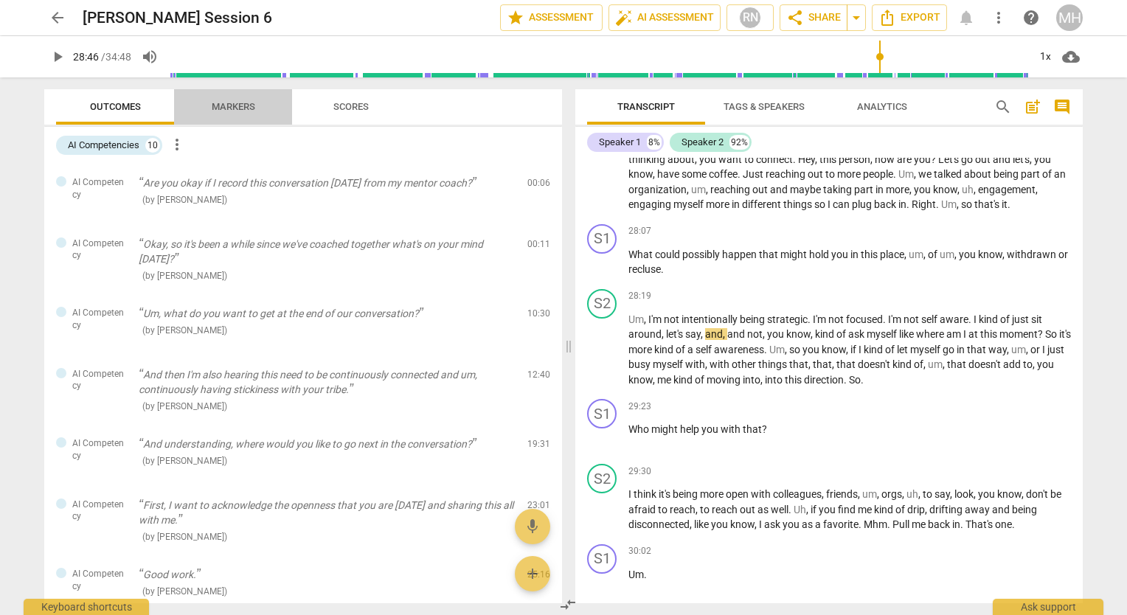
click at [228, 105] on span "Markers" at bounding box center [234, 106] width 44 height 11
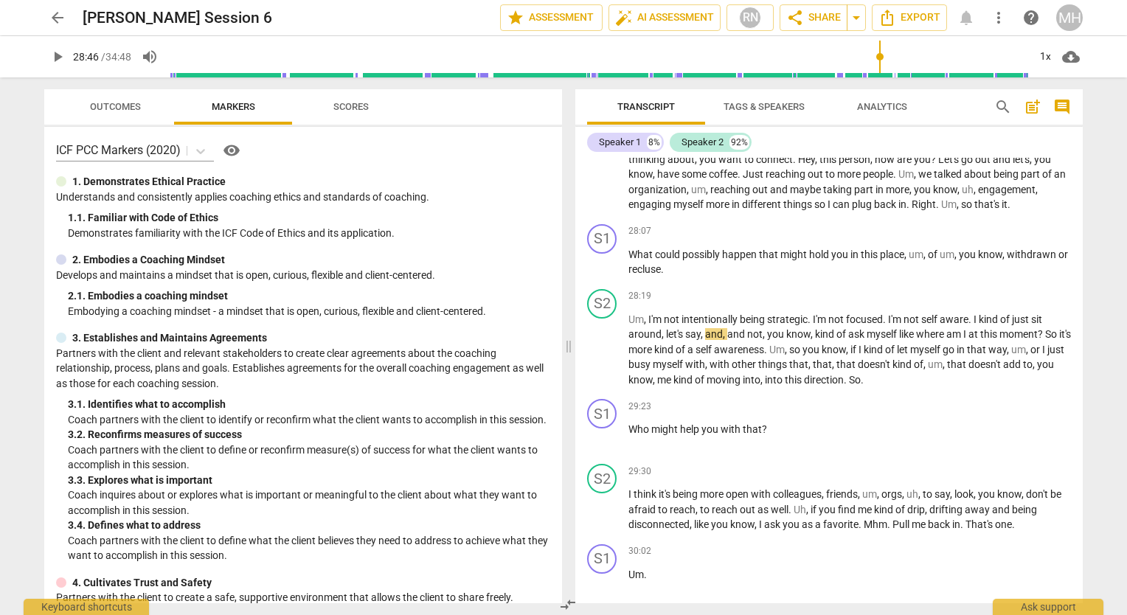
click at [342, 105] on span "Scores" at bounding box center [350, 106] width 35 height 11
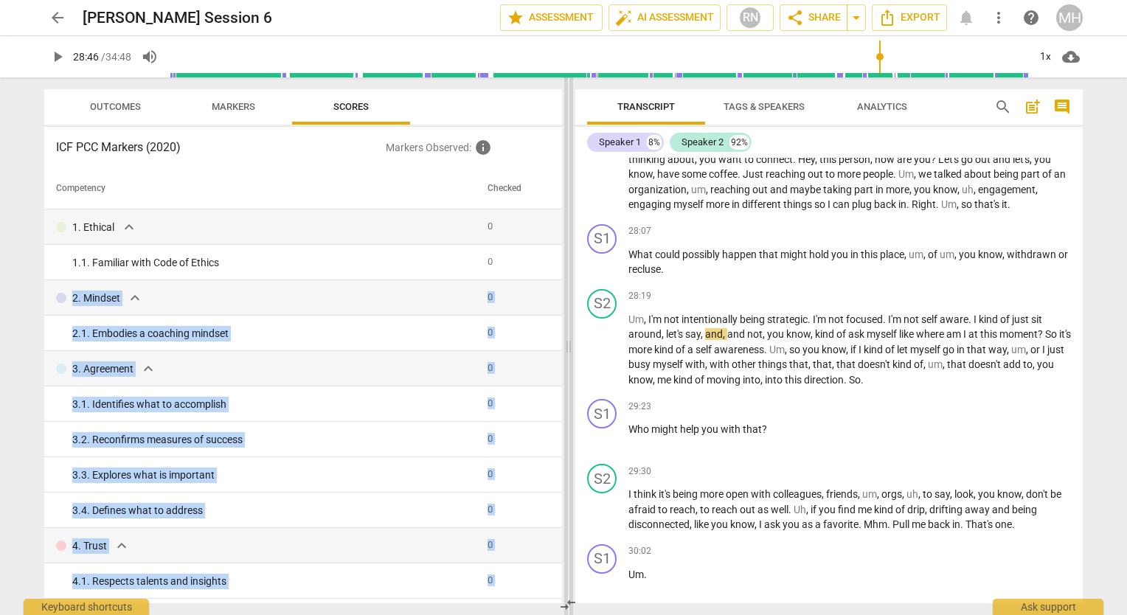
drag, startPoint x: 555, startPoint y: 249, endPoint x: 566, endPoint y: 430, distance: 181.1
click at [566, 430] on div "Outcomes Markers Scores ICF PCC Markers (2020) Markers Observed : info Competen…" at bounding box center [563, 346] width 1062 height 538
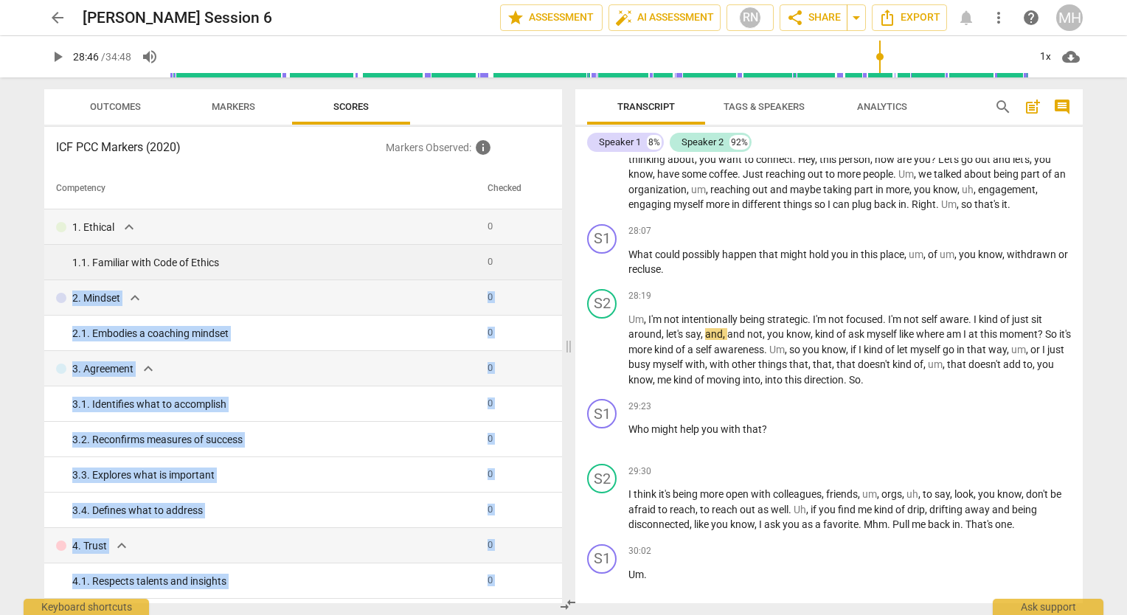
drag, startPoint x: 566, startPoint y: 430, endPoint x: 557, endPoint y: 262, distance: 168.4
click at [557, 262] on td at bounding box center [554, 262] width 16 height 35
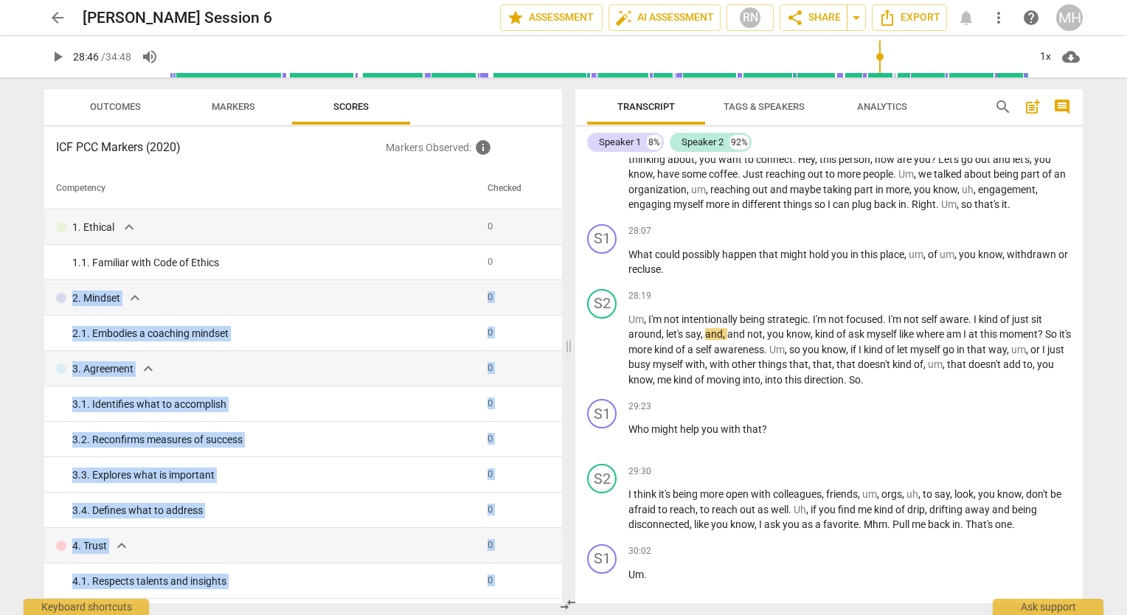
click at [109, 105] on span "Outcomes" at bounding box center [115, 106] width 51 height 11
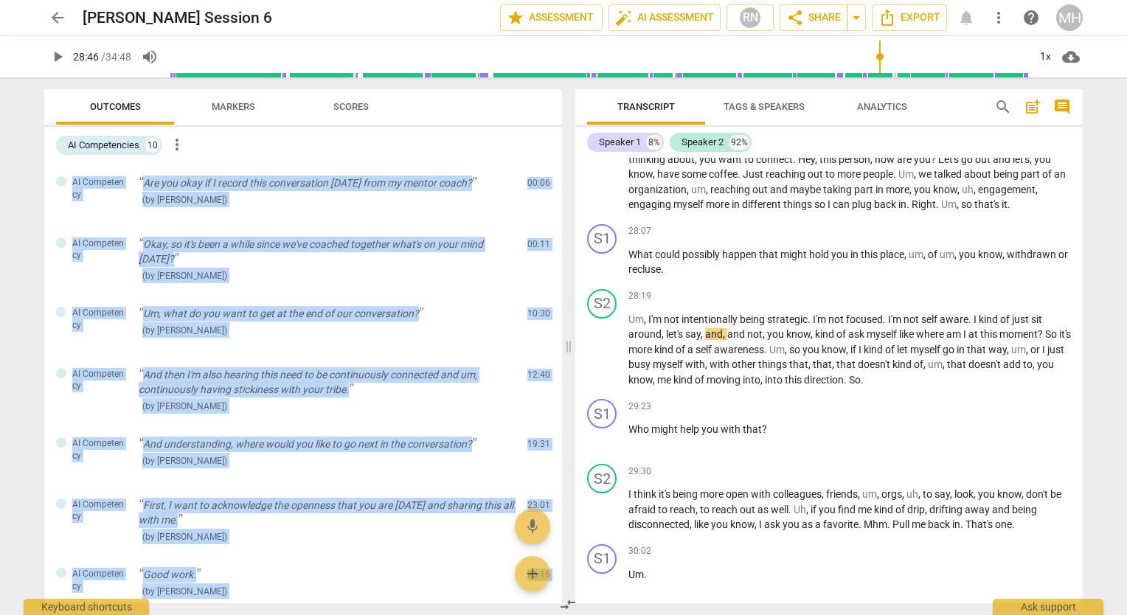
click at [41, 226] on div "Outcomes Markers Scores AI Competencies 10 more_vert AI Competency Are you okay…" at bounding box center [300, 346] width 536 height 538
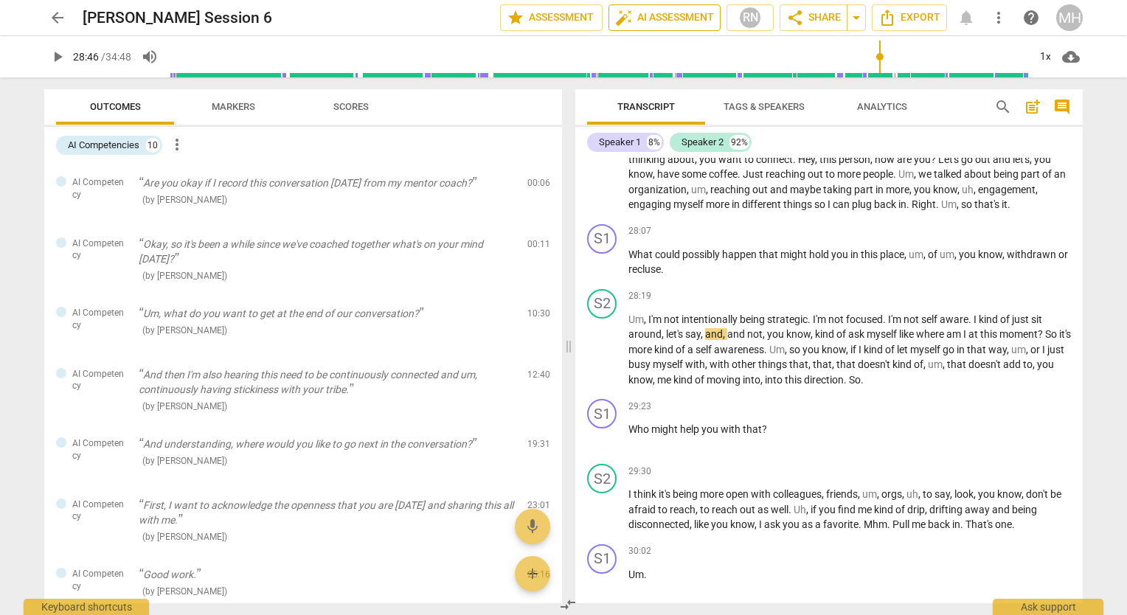
click at [642, 22] on span "auto_fix_high AI Assessment" at bounding box center [664, 18] width 99 height 18
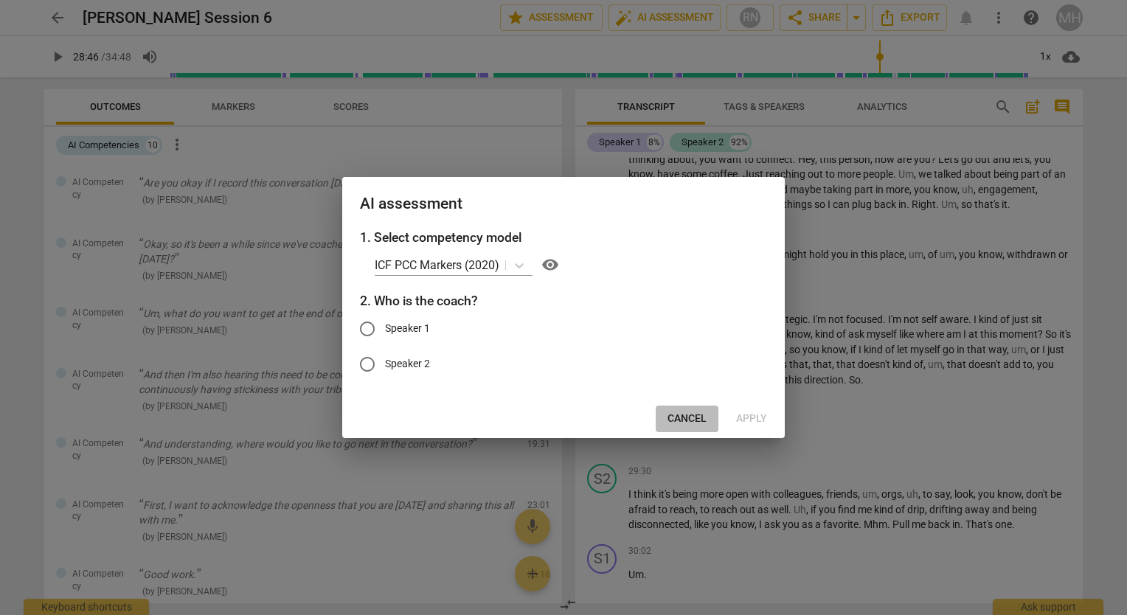
click at [671, 422] on span "Cancel" at bounding box center [687, 419] width 39 height 15
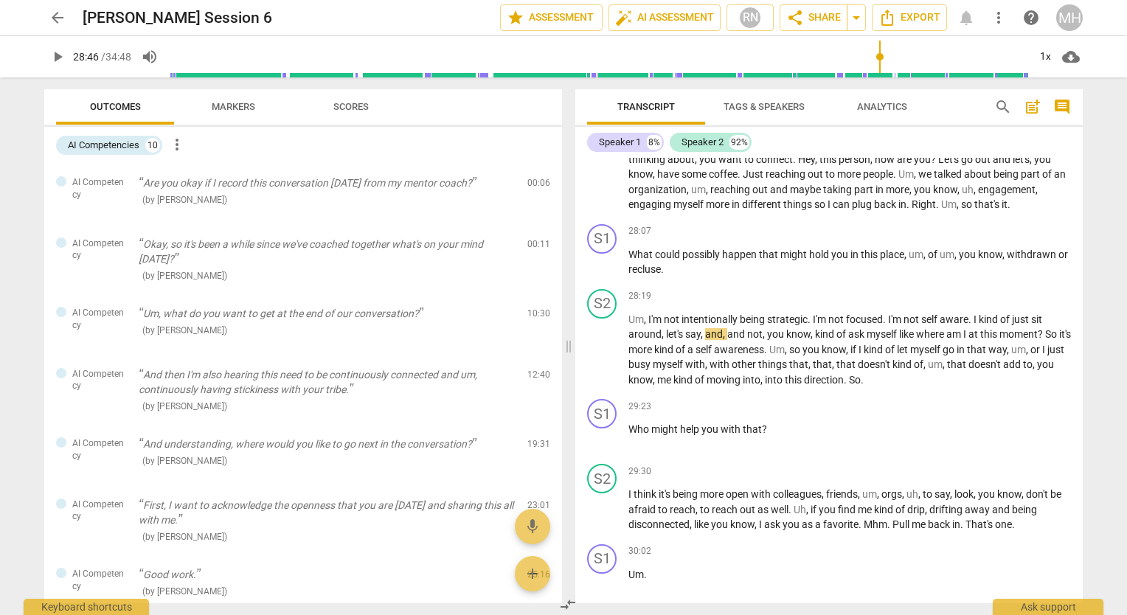
click at [864, 111] on span "Analytics" at bounding box center [882, 106] width 50 height 11
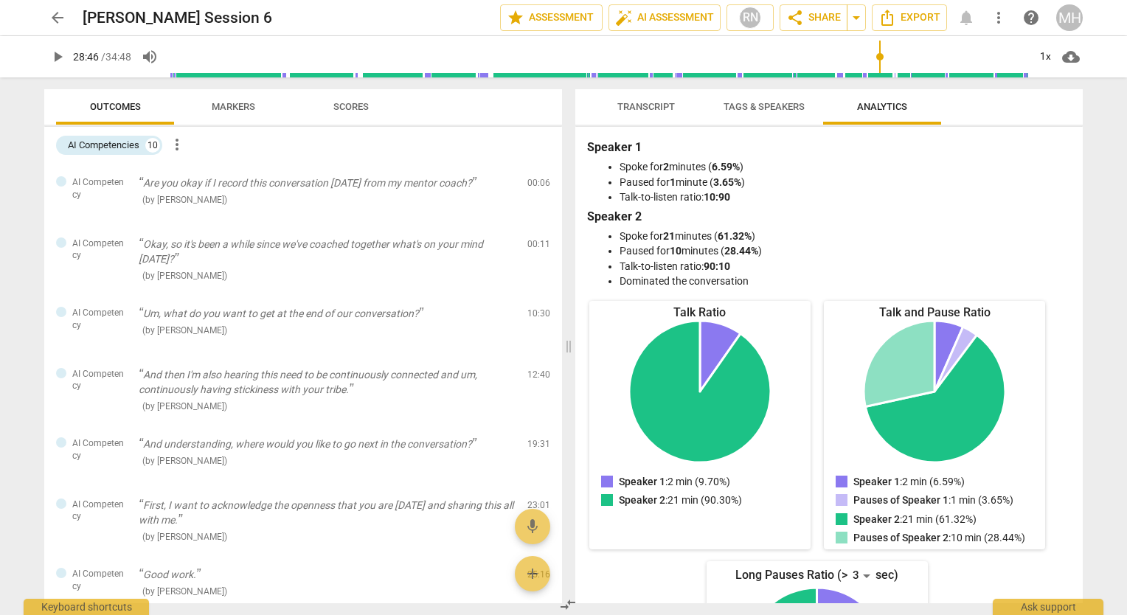
click at [794, 103] on span "Tags & Speakers" at bounding box center [764, 106] width 81 height 11
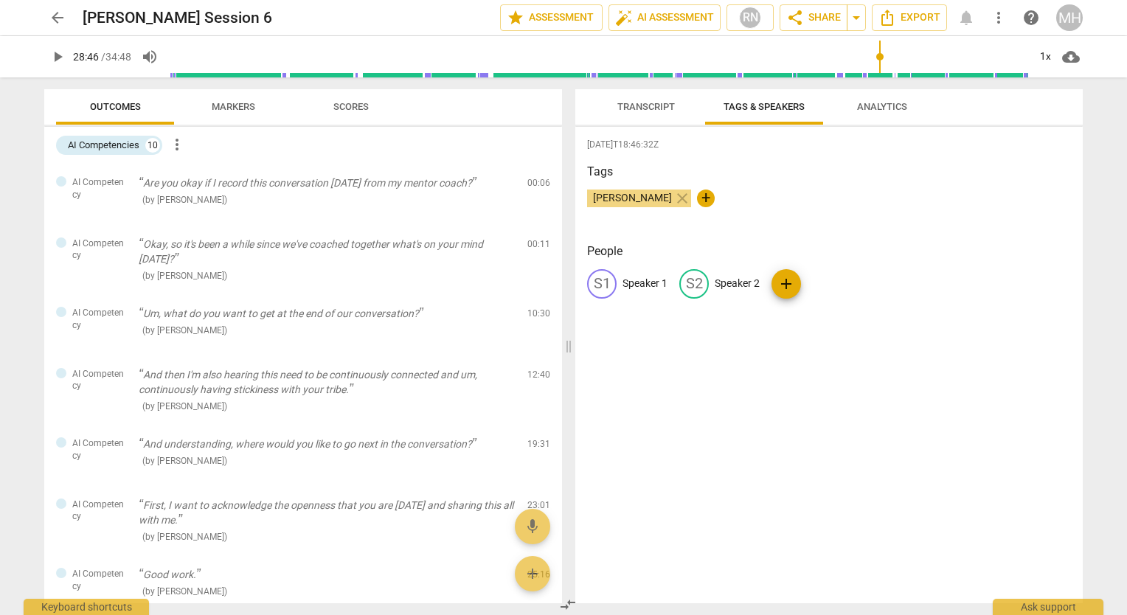
click at [665, 111] on span "Transcript" at bounding box center [646, 106] width 58 height 11
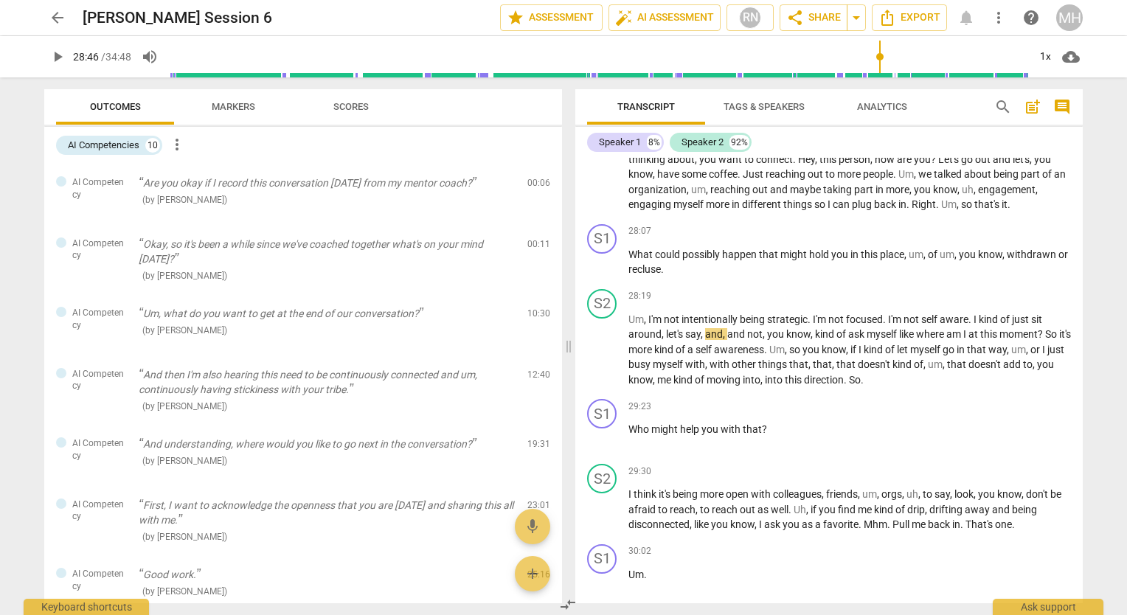
type input "1422"
click at [755, 60] on input "range" at bounding box center [598, 56] width 859 height 47
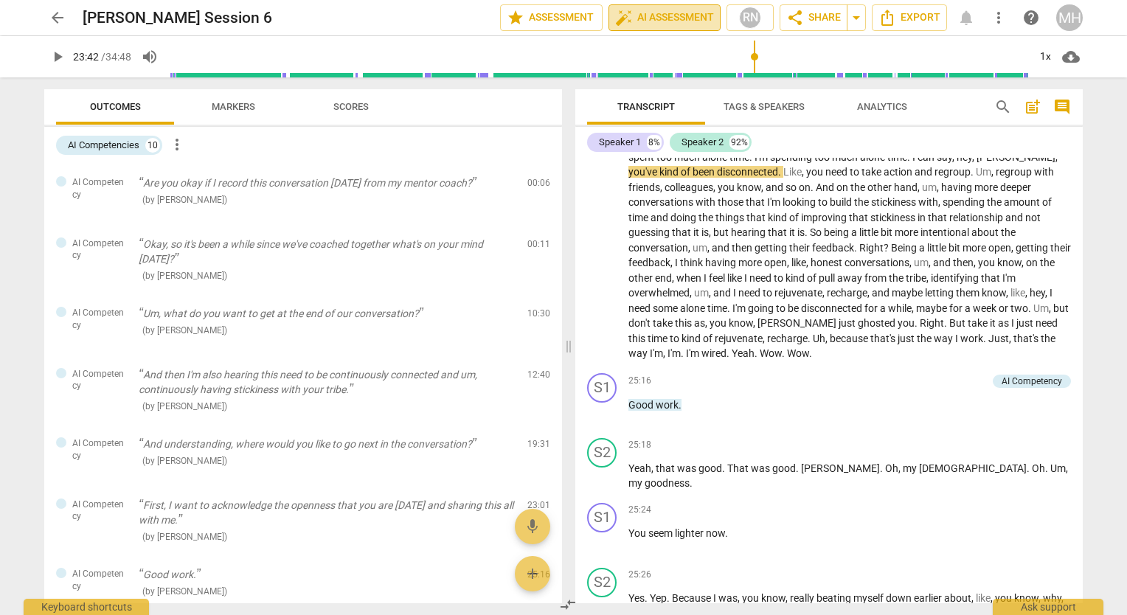
click at [669, 19] on span "auto_fix_high AI Assessment" at bounding box center [664, 18] width 99 height 18
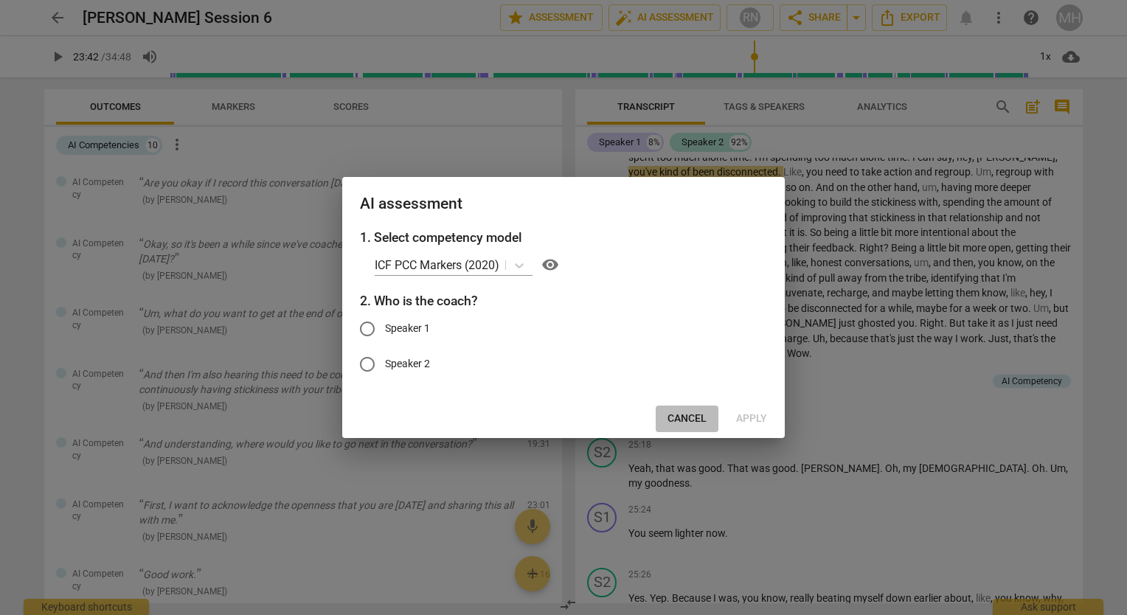
click at [696, 420] on span "Cancel" at bounding box center [687, 419] width 39 height 15
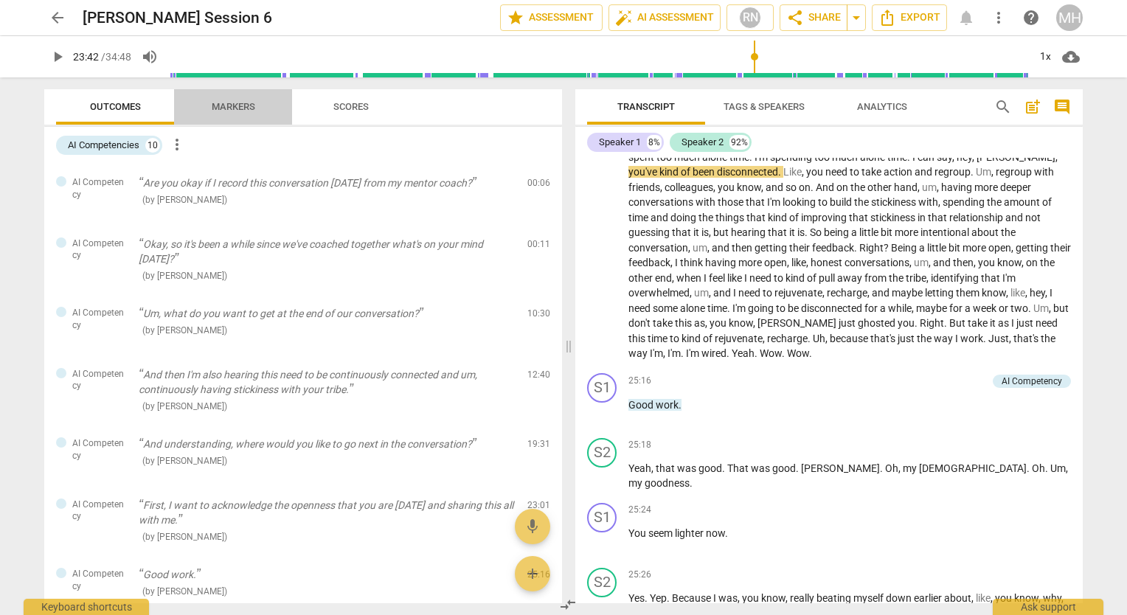
click at [216, 109] on span "Markers" at bounding box center [234, 106] width 44 height 11
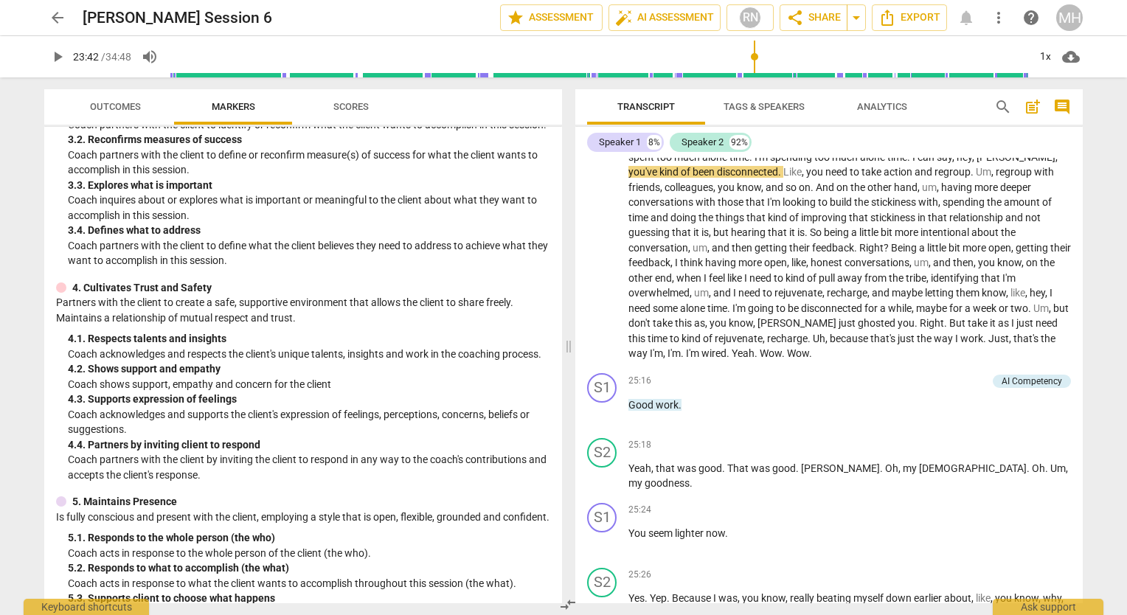
scroll to position [245, 0]
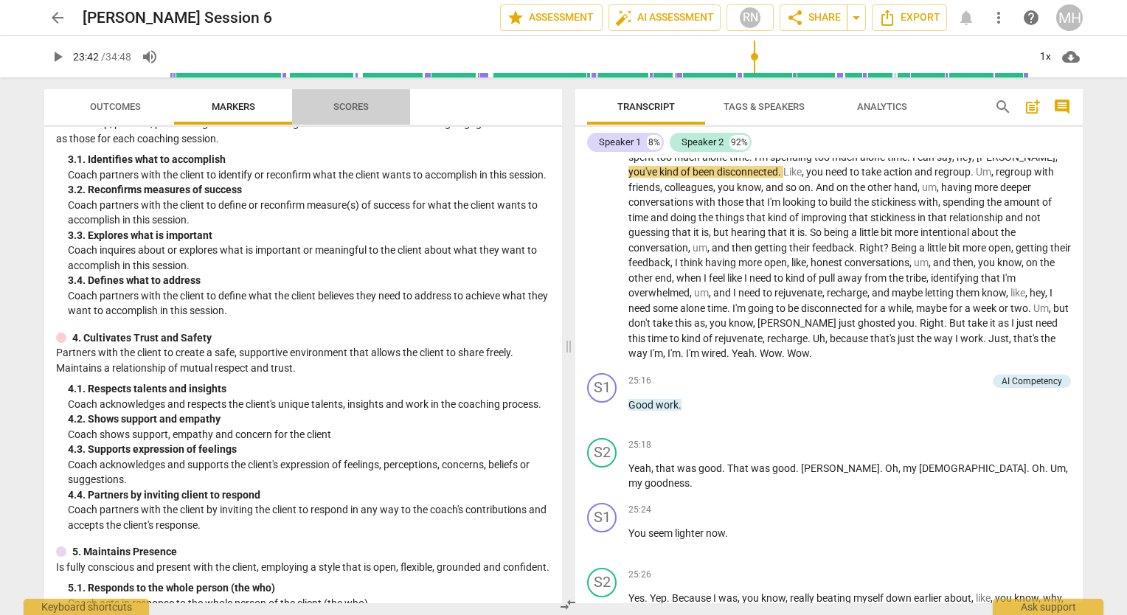
click at [362, 108] on span "Scores" at bounding box center [350, 106] width 35 height 11
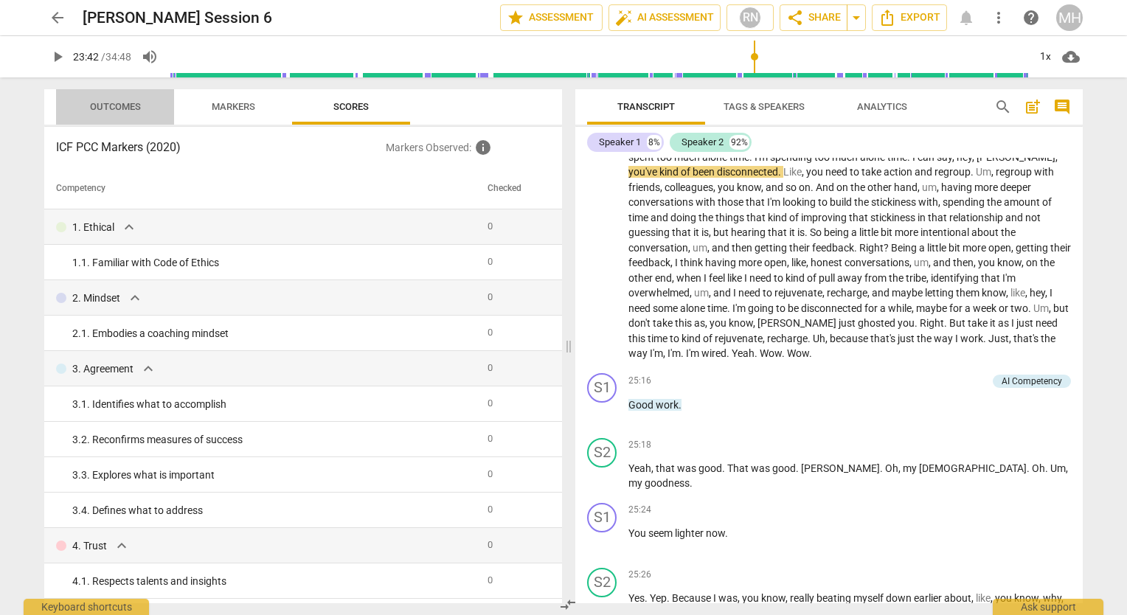
click at [135, 109] on span "Outcomes" at bounding box center [115, 106] width 51 height 11
